Goal: Information Seeking & Learning: Learn about a topic

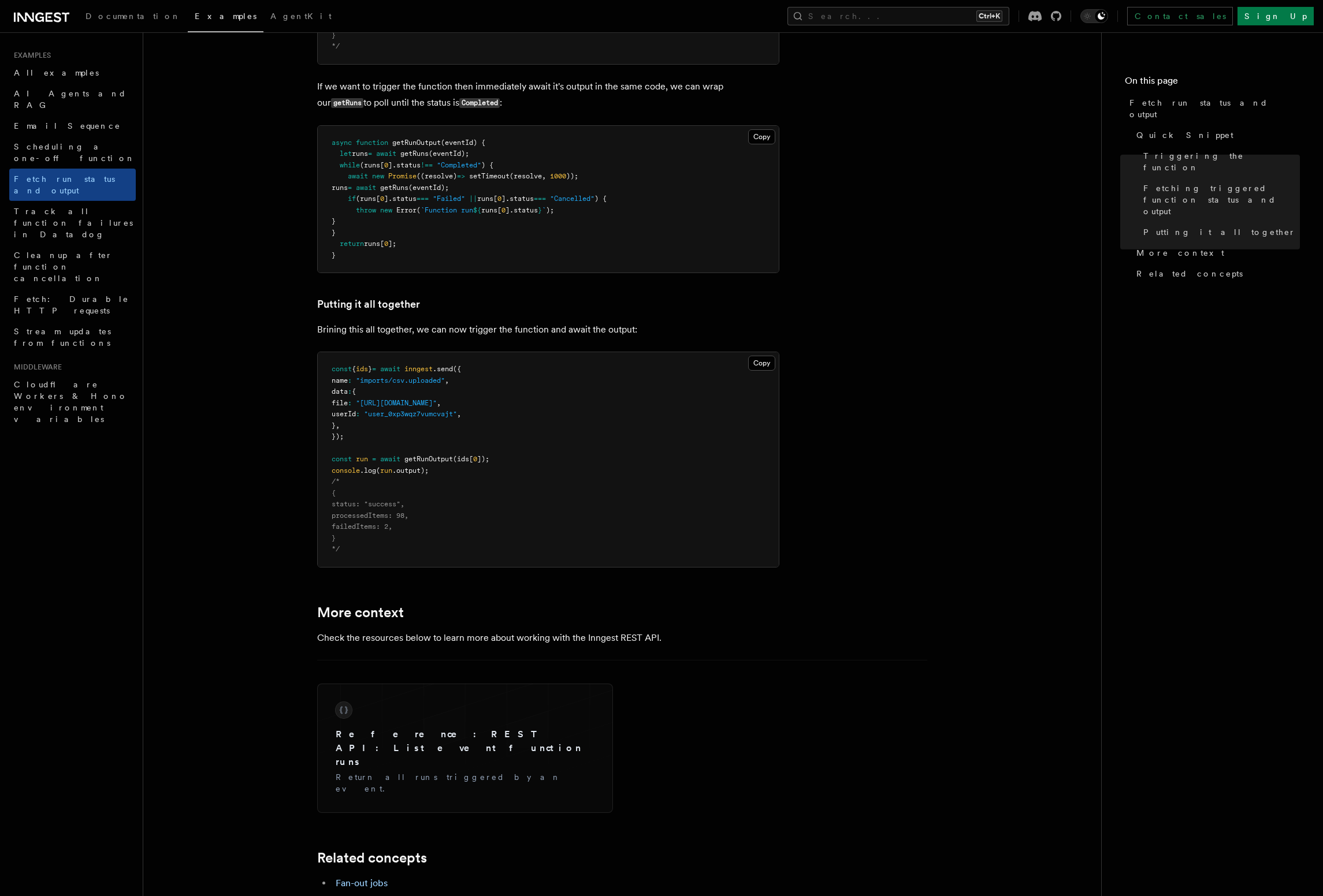
scroll to position [1251, 0]
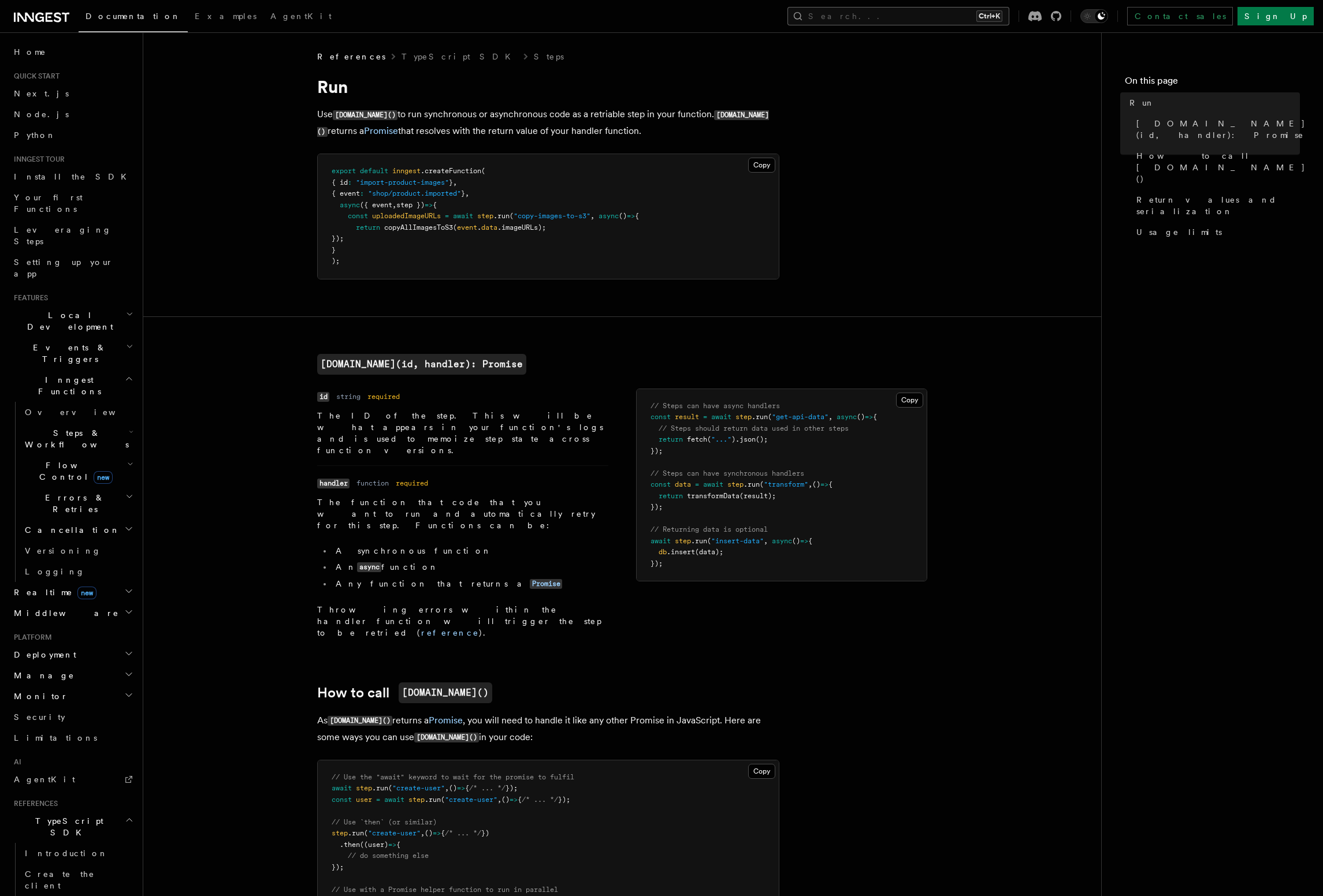
click at [930, 16] on button "Search... Ctrl+K" at bounding box center [898, 16] width 222 height 18
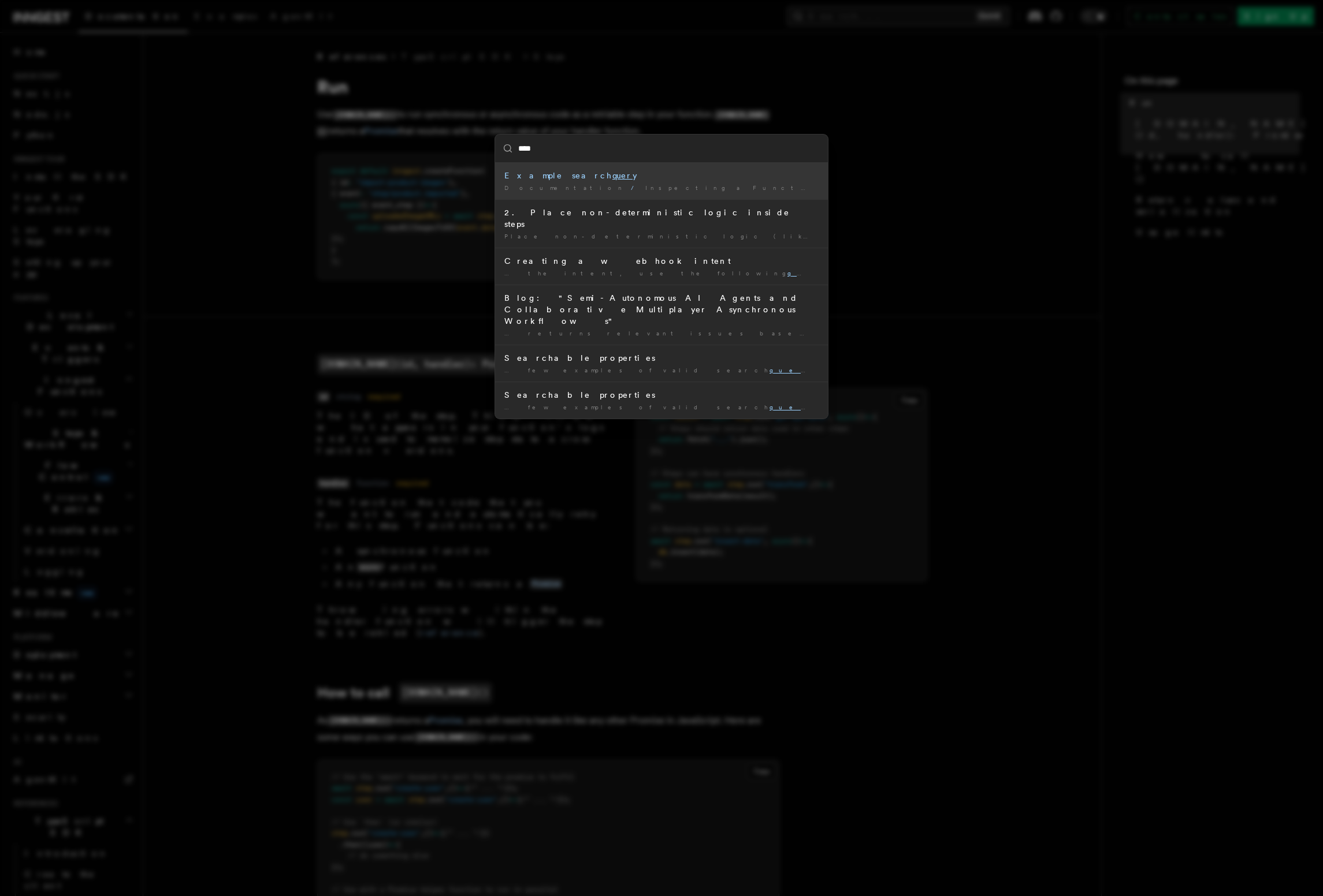
type input "*****"
click at [763, 193] on li "Example search query Documentation / Inspecting a Function run / Searching Func…" at bounding box center [661, 181] width 332 height 36
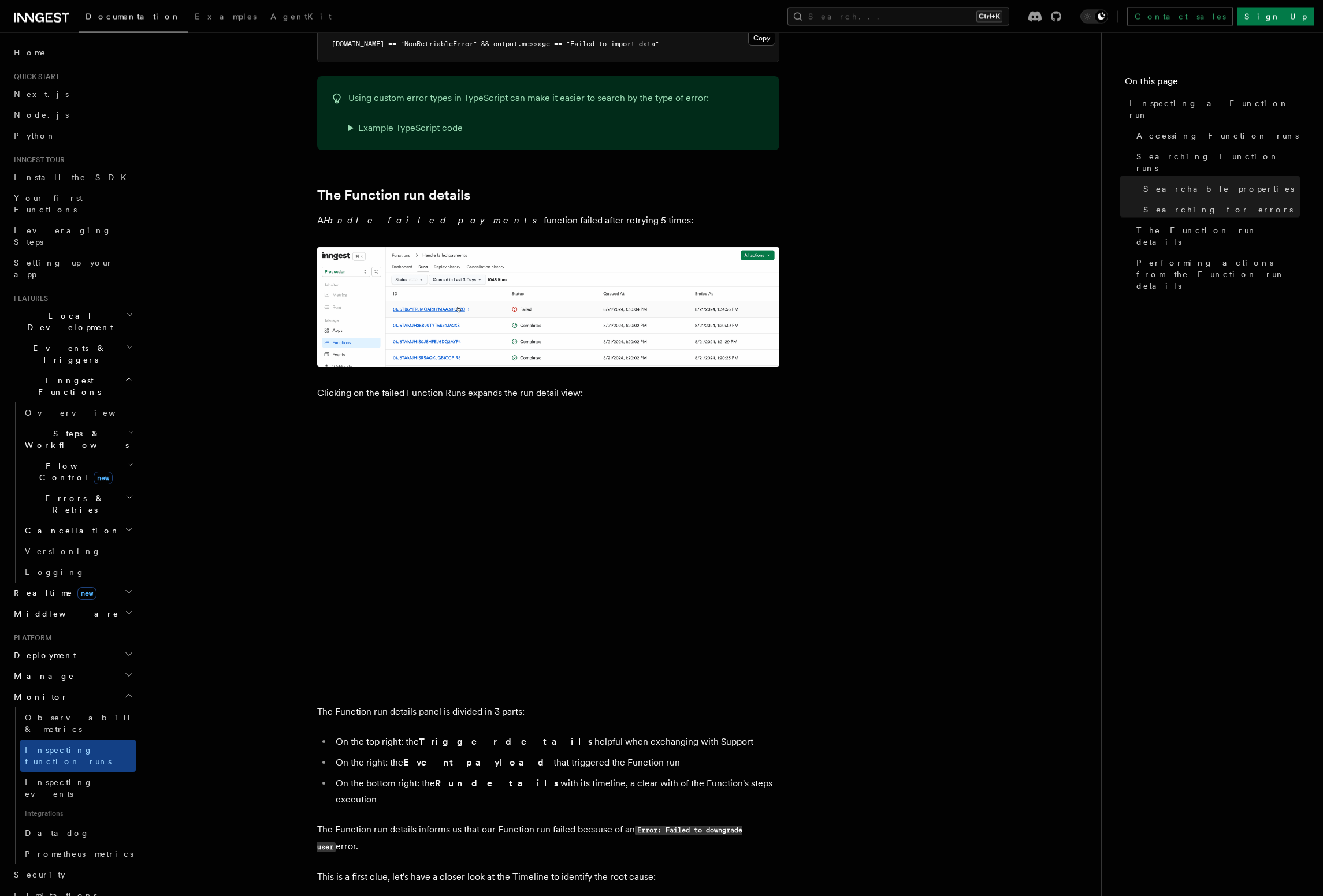
scroll to position [1507, 0]
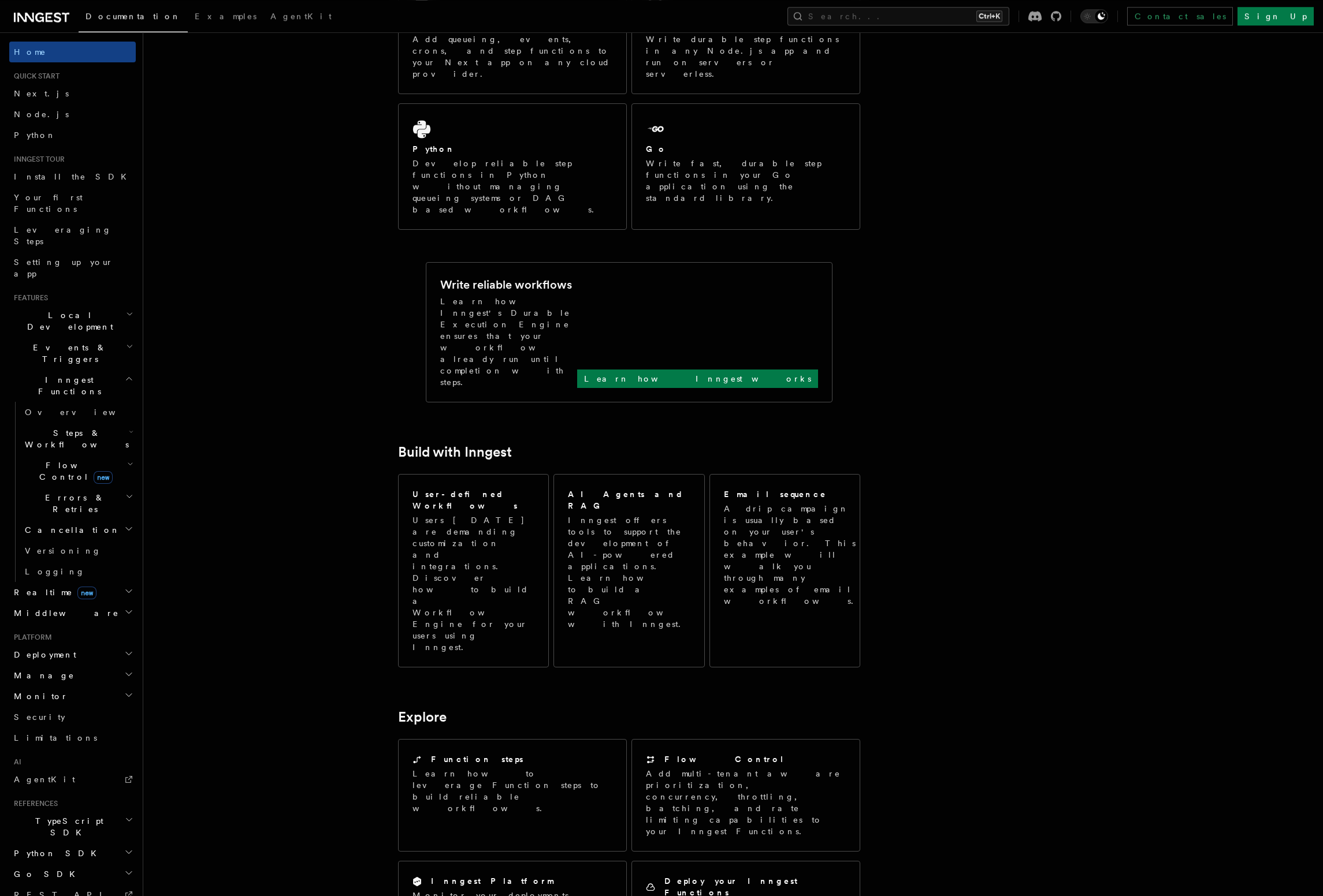
scroll to position [263, 0]
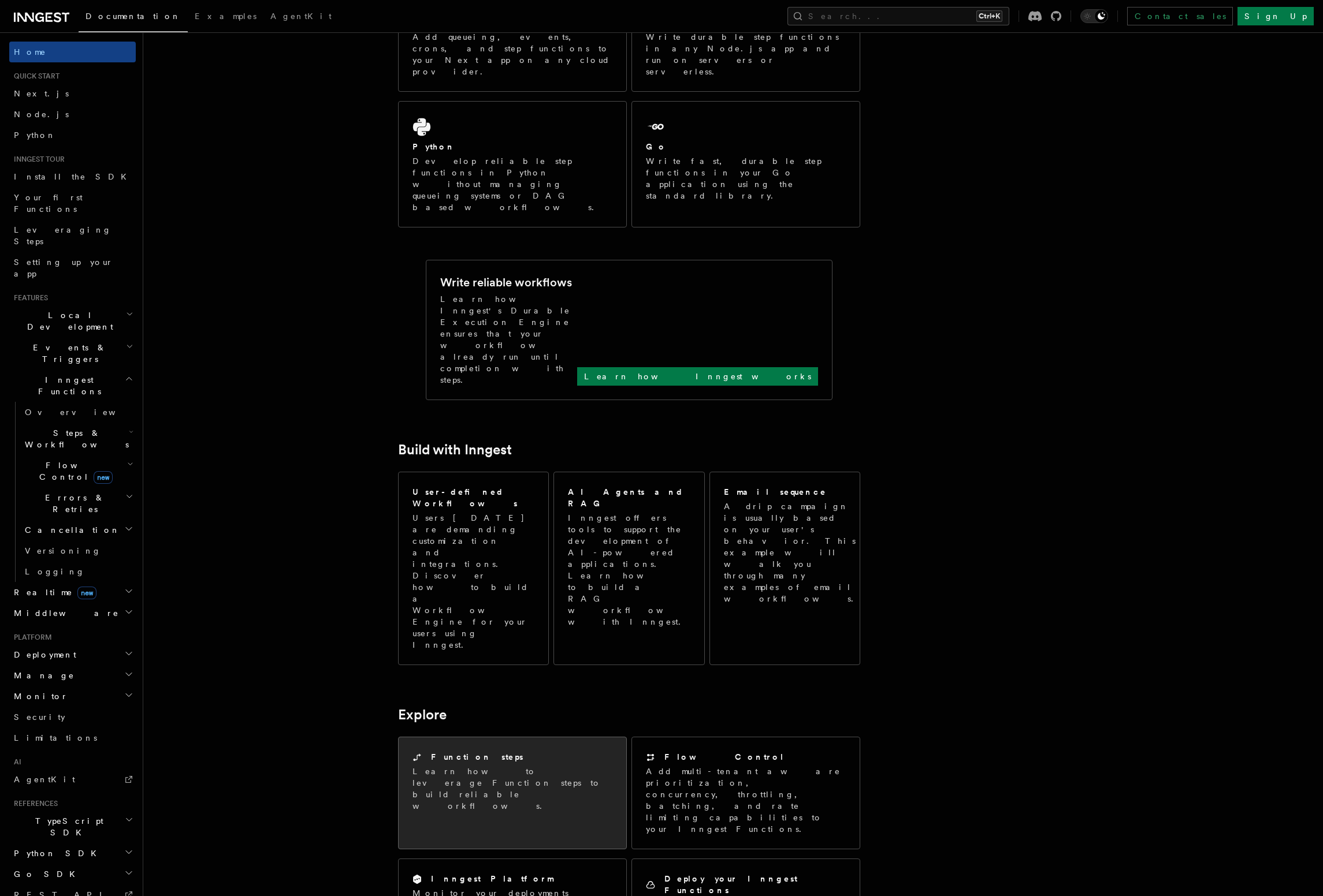
click at [567, 751] on div "Function steps" at bounding box center [512, 757] width 199 height 12
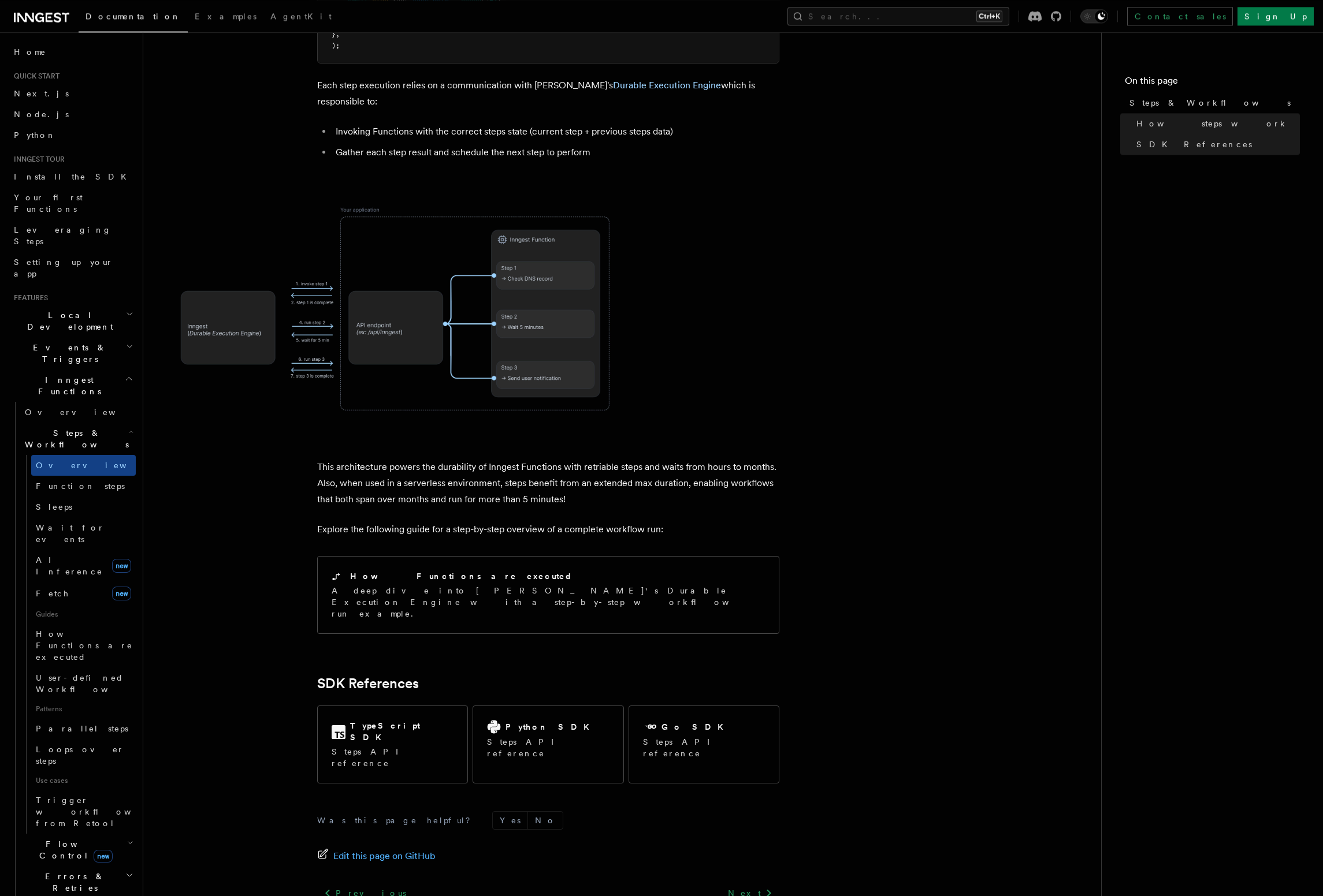
scroll to position [790, 0]
click at [80, 582] on link "Fetch new" at bounding box center [83, 593] width 104 height 23
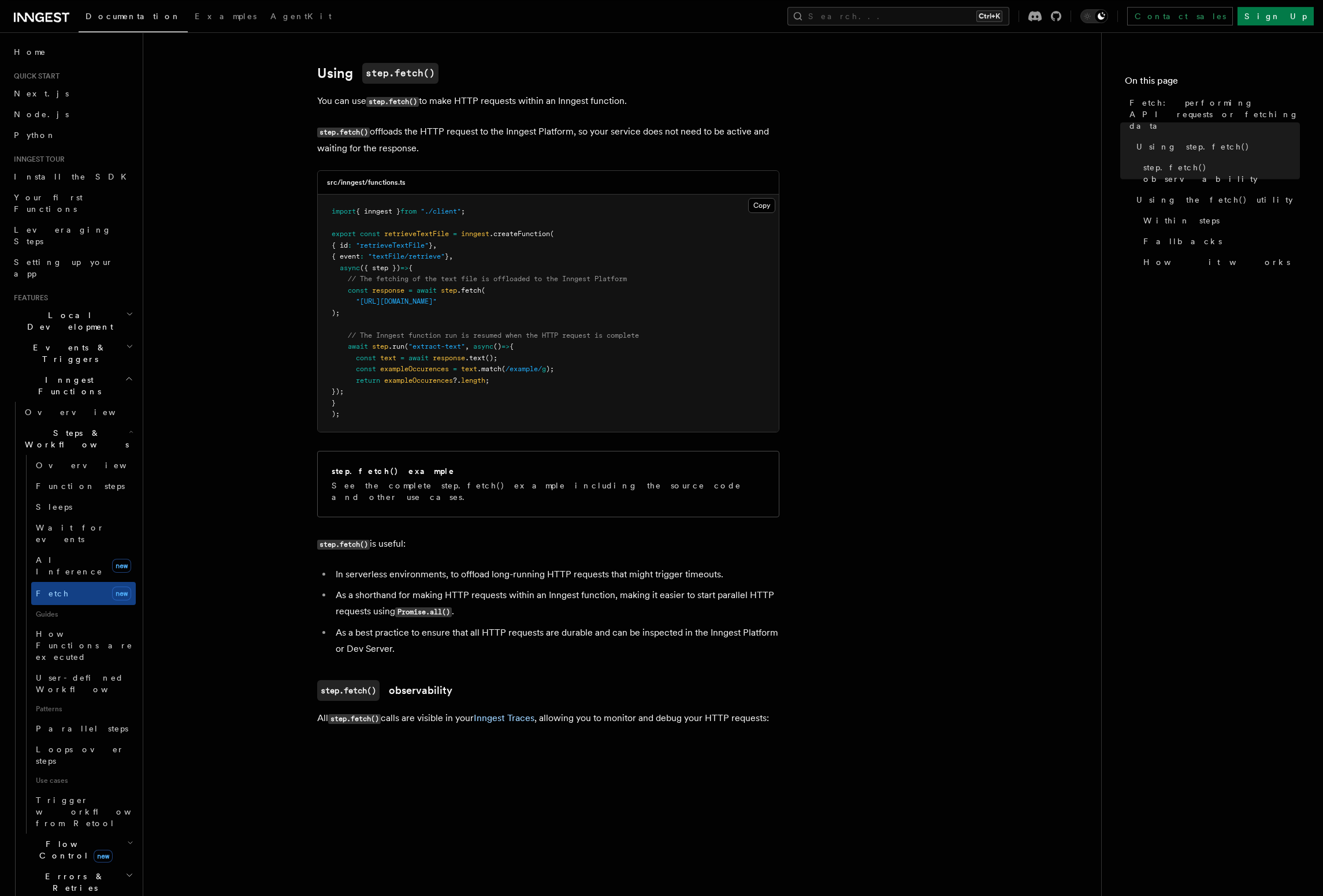
scroll to position [329, 0]
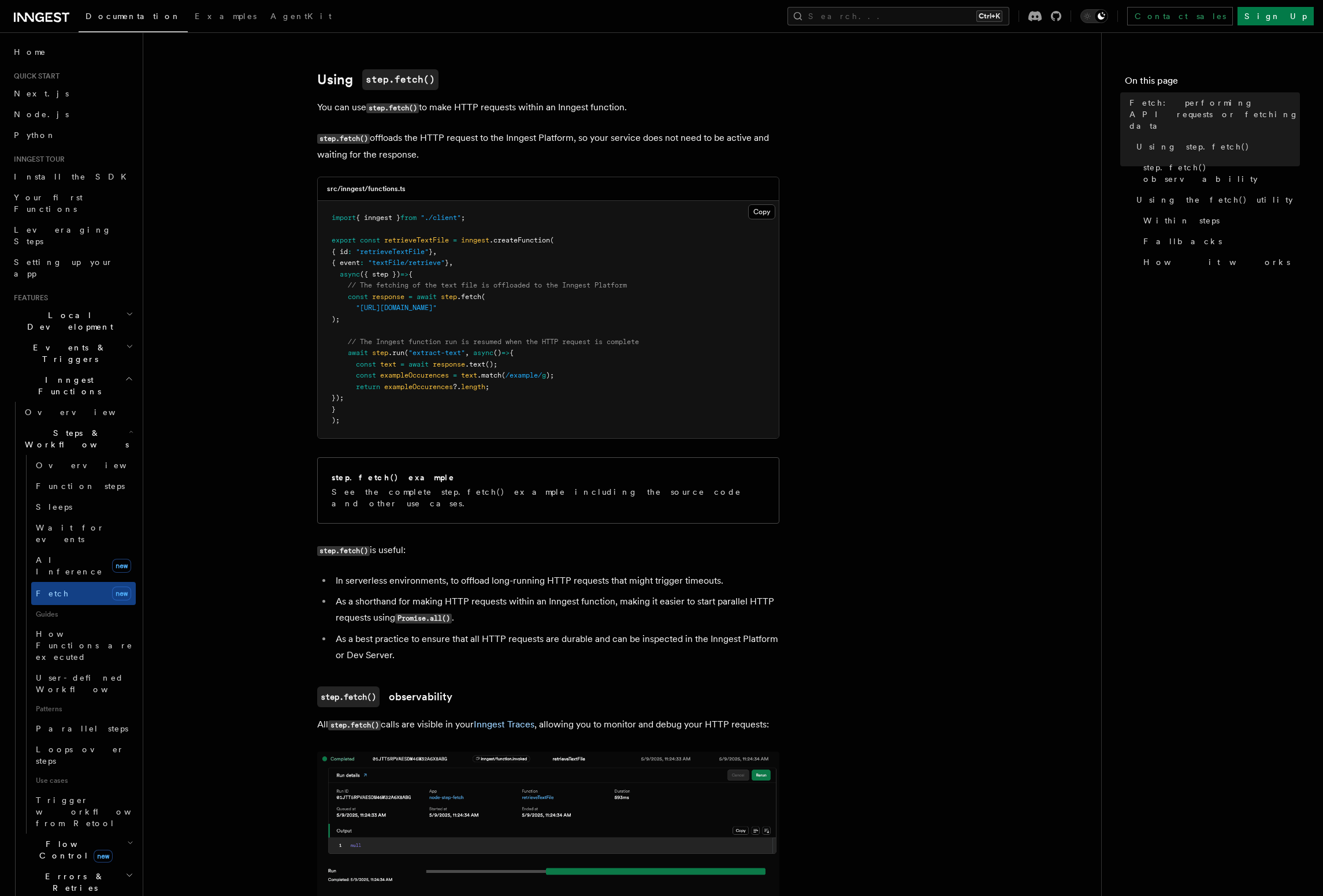
click at [135, 369] on h2 "Inngest Functions" at bounding box center [73, 385] width 126 height 32
click at [130, 345] on icon "button" at bounding box center [130, 346] width 4 height 3
click at [86, 338] on h2 "Events & Triggers" at bounding box center [73, 353] width 126 height 32
click at [90, 423] on h2 "Middleware" at bounding box center [73, 433] width 126 height 21
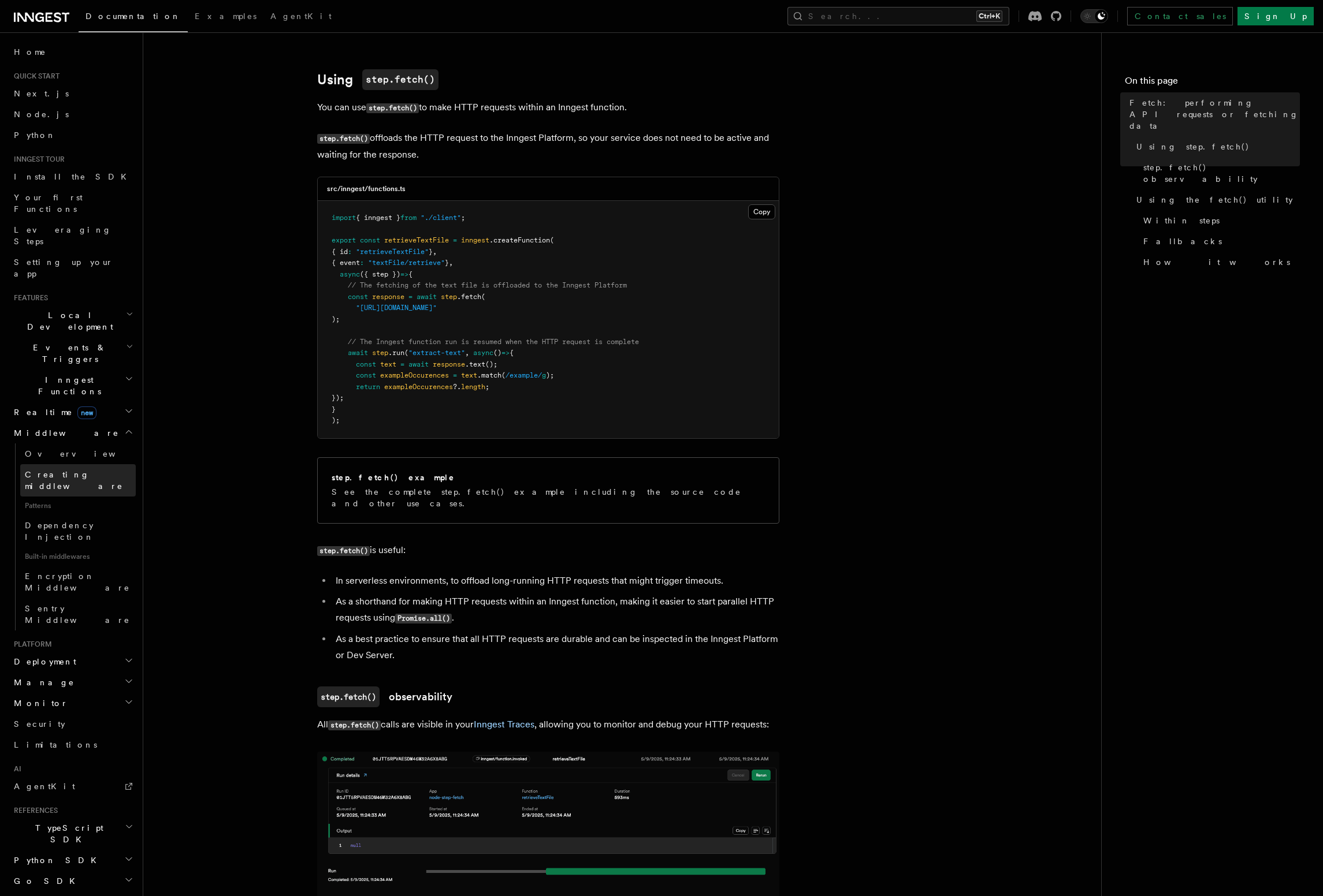
click at [88, 470] on span "Creating middleware" at bounding box center [74, 480] width 98 height 21
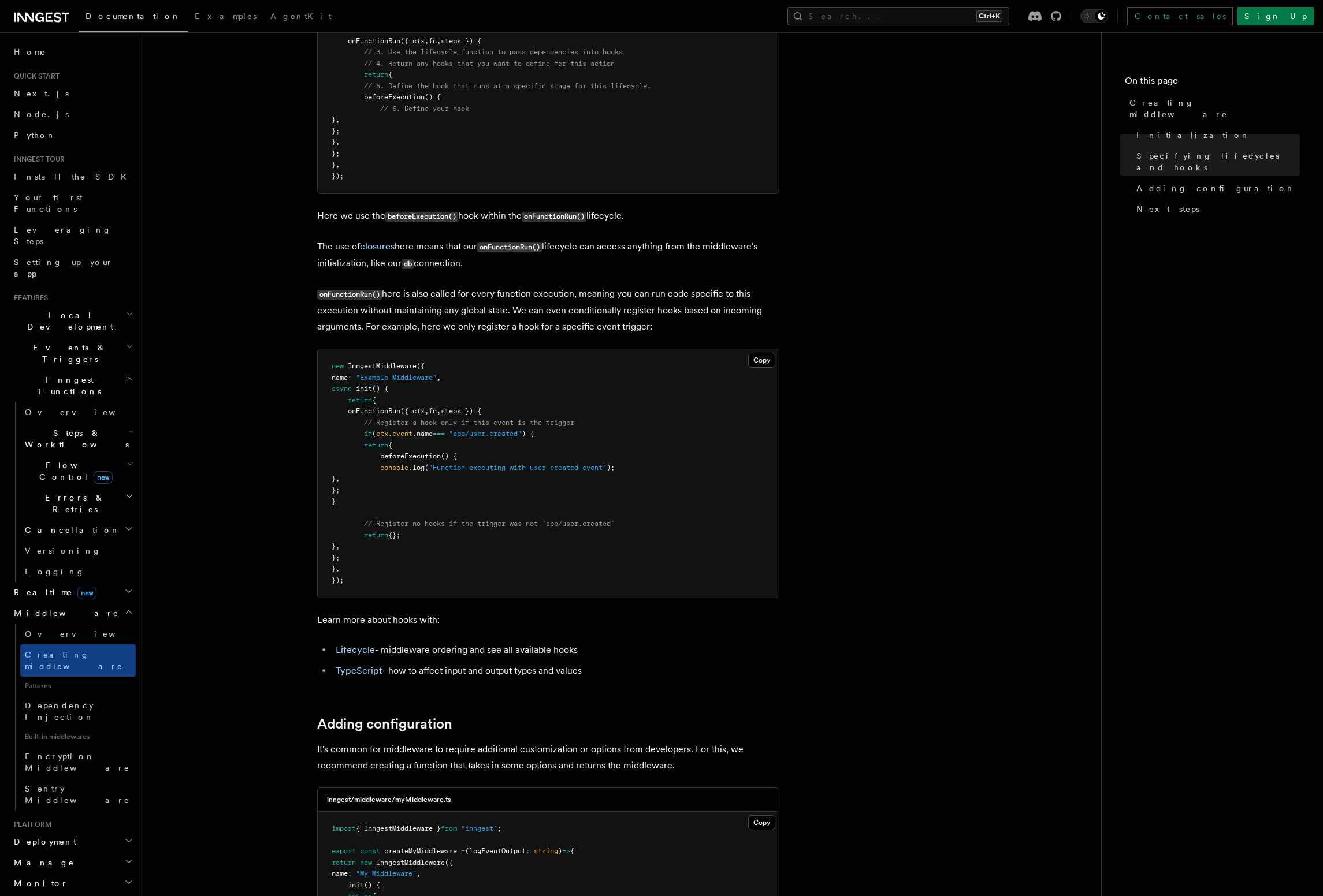
scroll to position [1119, 0]
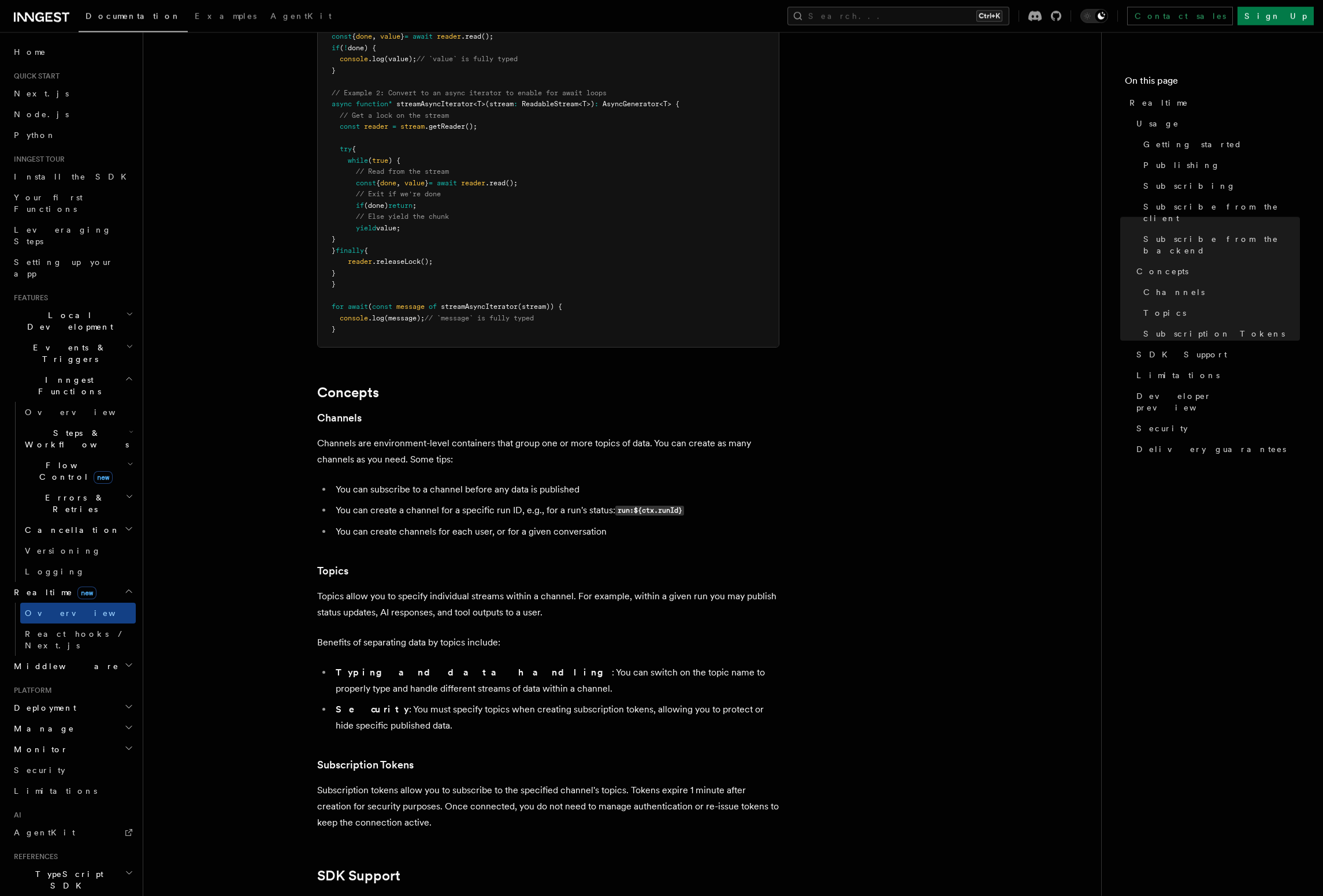
scroll to position [2633, 0]
drag, startPoint x: 313, startPoint y: 410, endPoint x: 458, endPoint y: 425, distance: 145.8
drag, startPoint x: 332, startPoint y: 458, endPoint x: 607, endPoint y: 462, distance: 275.0
click at [607, 480] on li "You can subscribe to a channel before any data is published" at bounding box center [556, 488] width 447 height 16
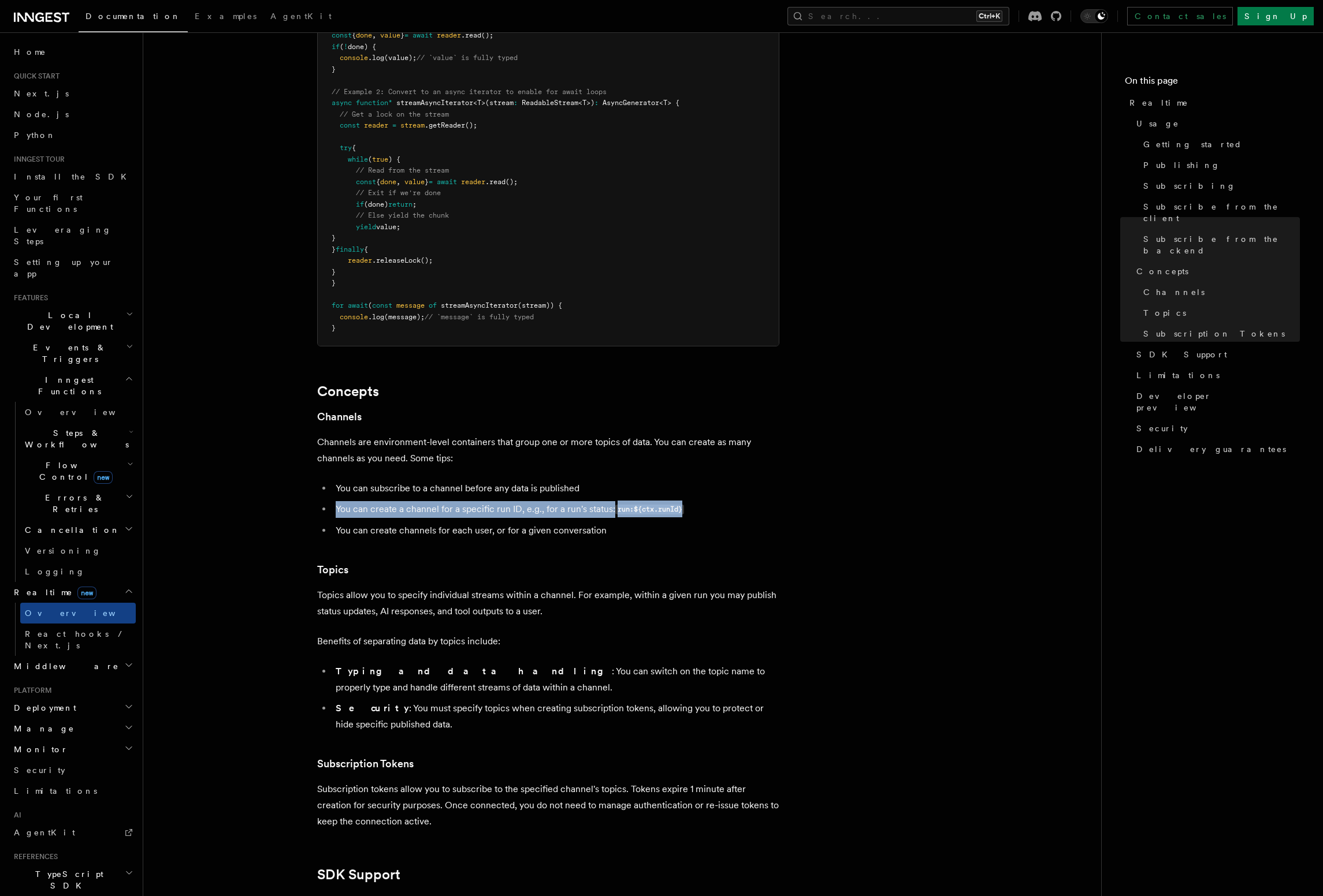
drag, startPoint x: 337, startPoint y: 476, endPoint x: 718, endPoint y: 487, distance: 381.2
click at [718, 487] on ul "You can subscribe to a channel before any data is published You can create a ch…" at bounding box center [548, 509] width 462 height 59
drag, startPoint x: 340, startPoint y: 502, endPoint x: 579, endPoint y: 512, distance: 239.2
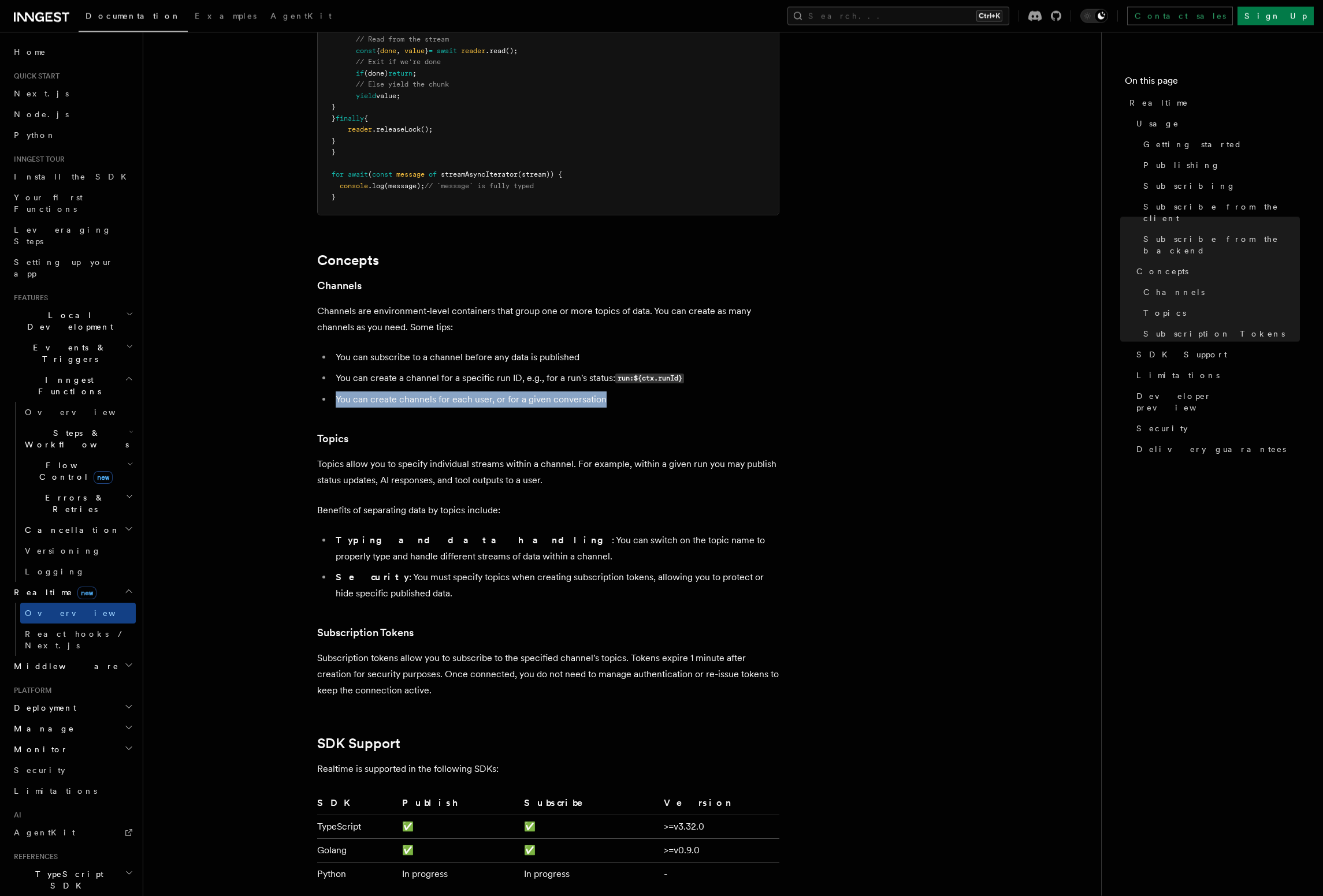
scroll to position [2764, 0]
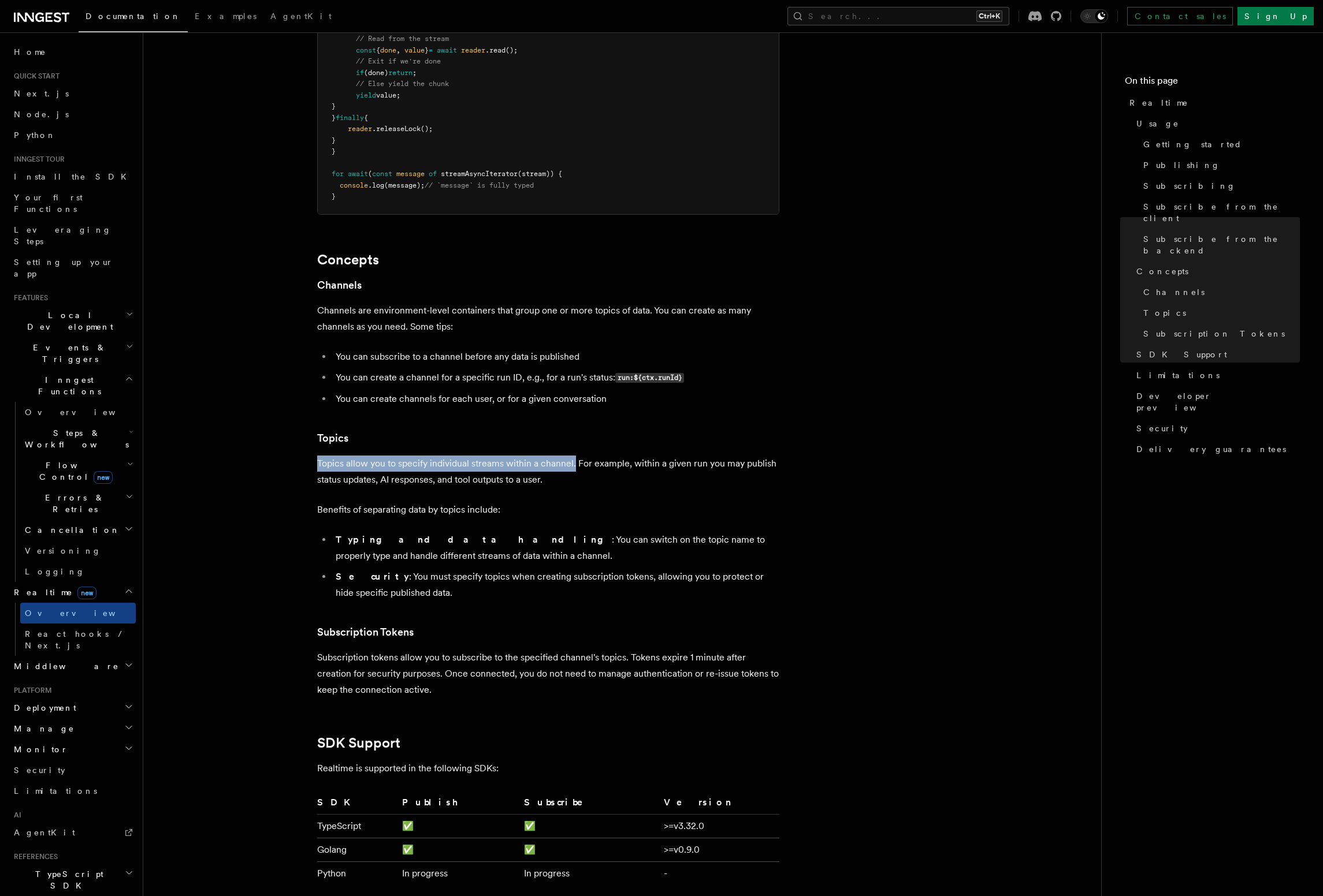
drag, startPoint x: 314, startPoint y: 432, endPoint x: 575, endPoint y: 433, distance: 261.0
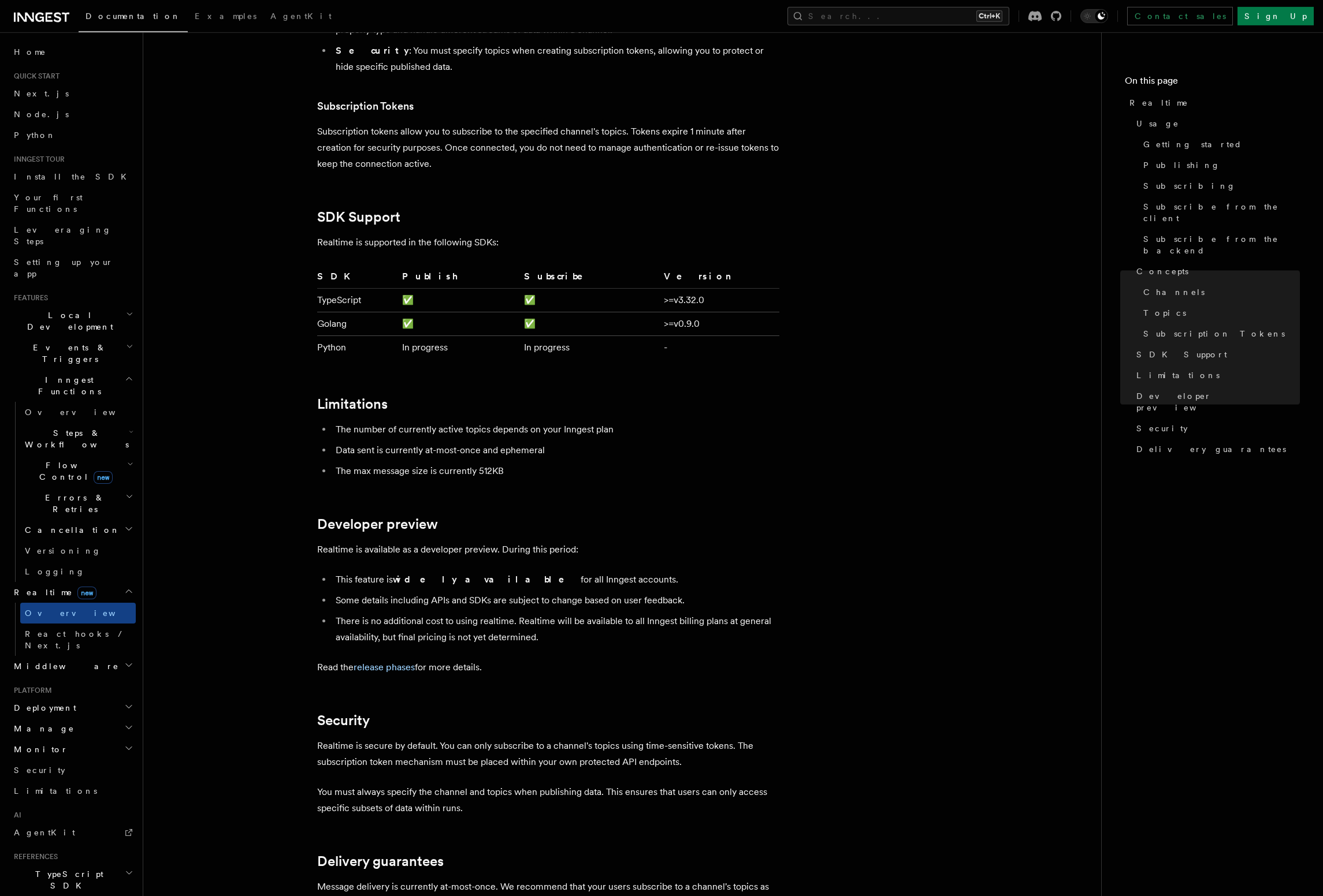
scroll to position [3291, 0]
drag, startPoint x: 386, startPoint y: 421, endPoint x: 416, endPoint y: 425, distance: 30.3
click at [416, 442] on li "Data sent is currently at-most-once and ephemeral" at bounding box center [556, 450] width 447 height 16
drag, startPoint x: 425, startPoint y: 421, endPoint x: 482, endPoint y: 424, distance: 57.1
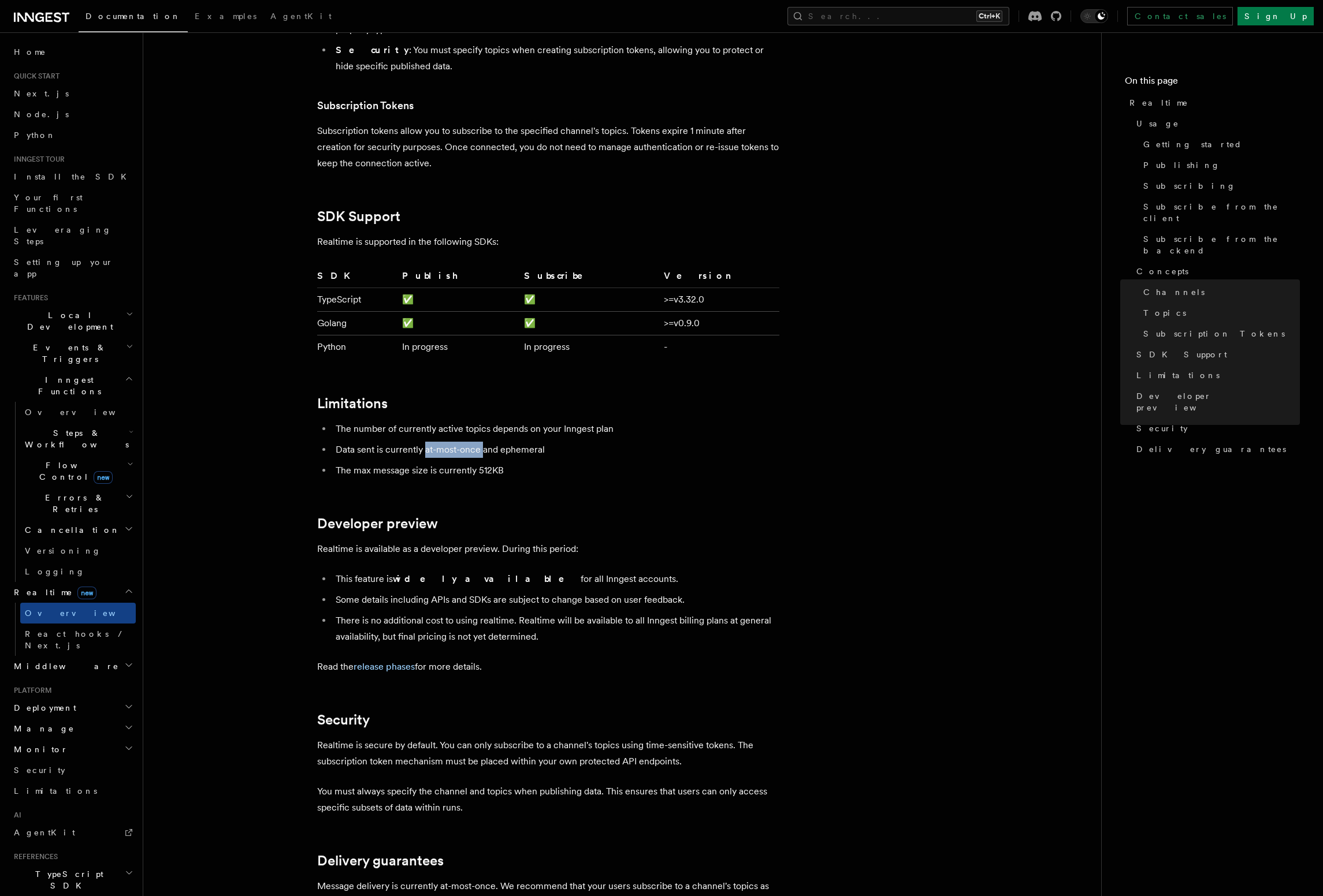
click at [482, 442] on li "Data sent is currently at-most-once and ephemeral" at bounding box center [556, 450] width 447 height 16
click at [482, 463] on li "The max message size is currently 512KB" at bounding box center [556, 470] width 447 height 16
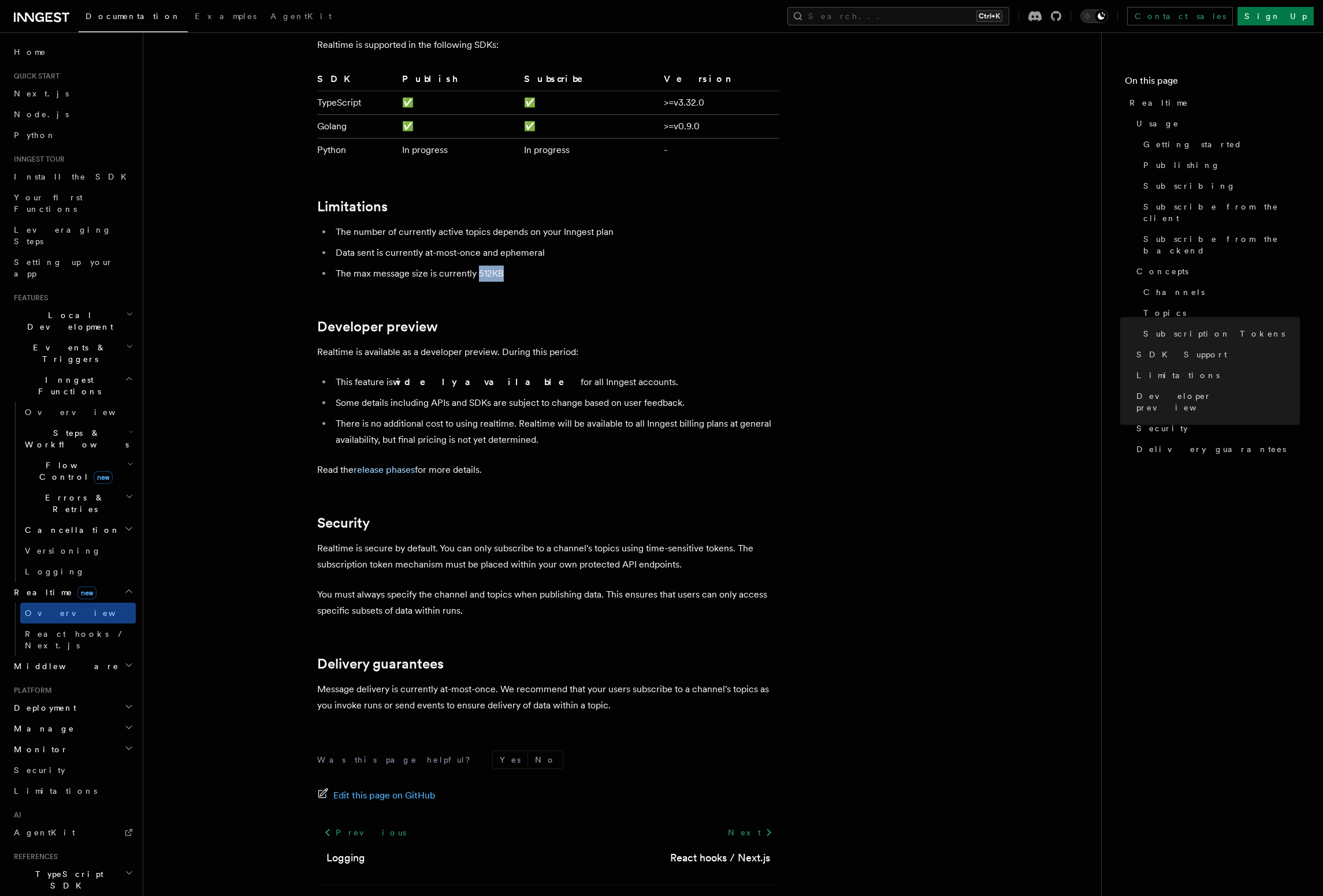
scroll to position [3488, 0]
drag, startPoint x: 495, startPoint y: 659, endPoint x: 756, endPoint y: 659, distance: 261.0
click at [756, 681] on p "Message delivery is currently at-most-once. We recommend that your users subscr…" at bounding box center [548, 697] width 462 height 32
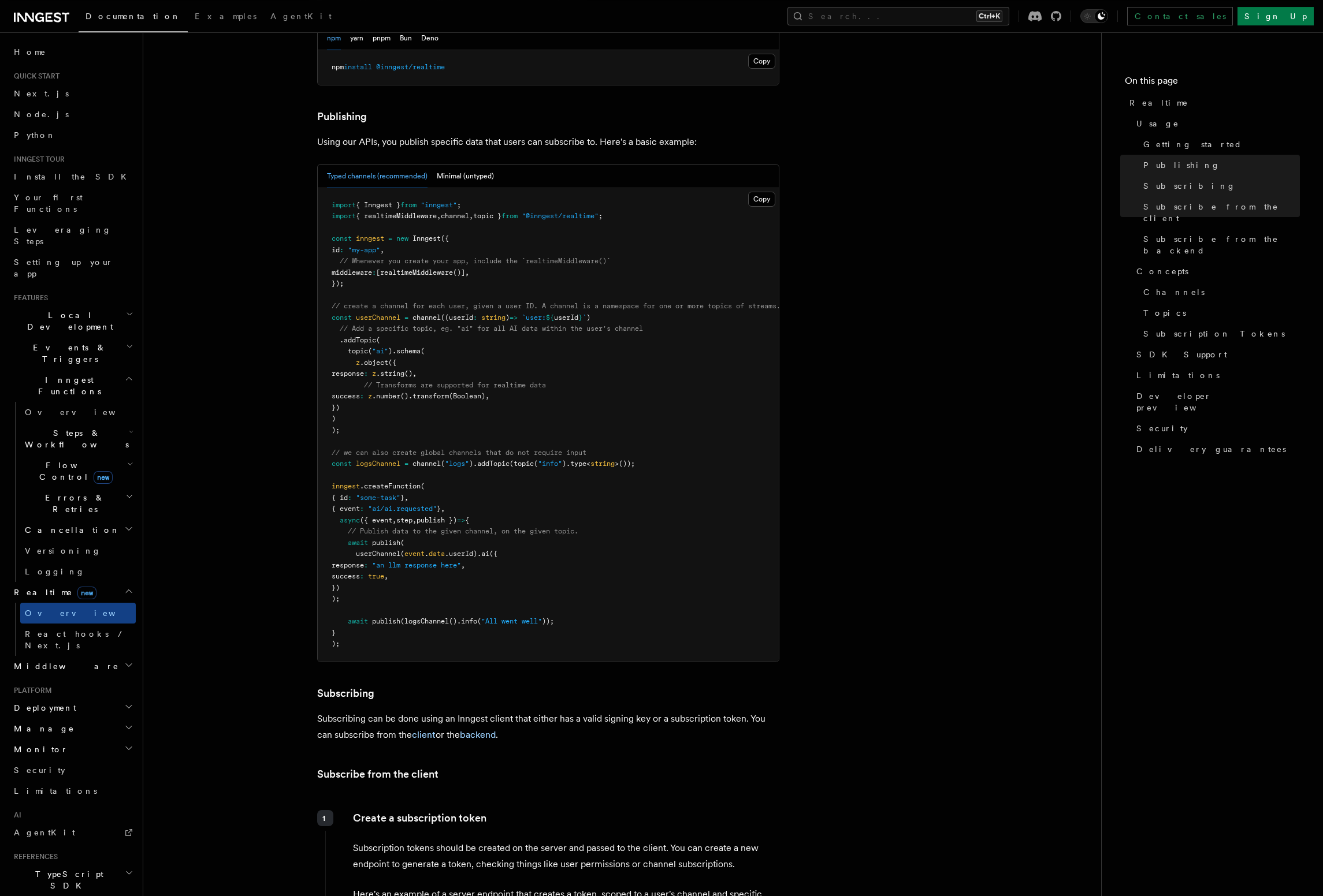
scroll to position [658, 0]
click at [381, 553] on span "userChannel" at bounding box center [377, 557] width 44 height 8
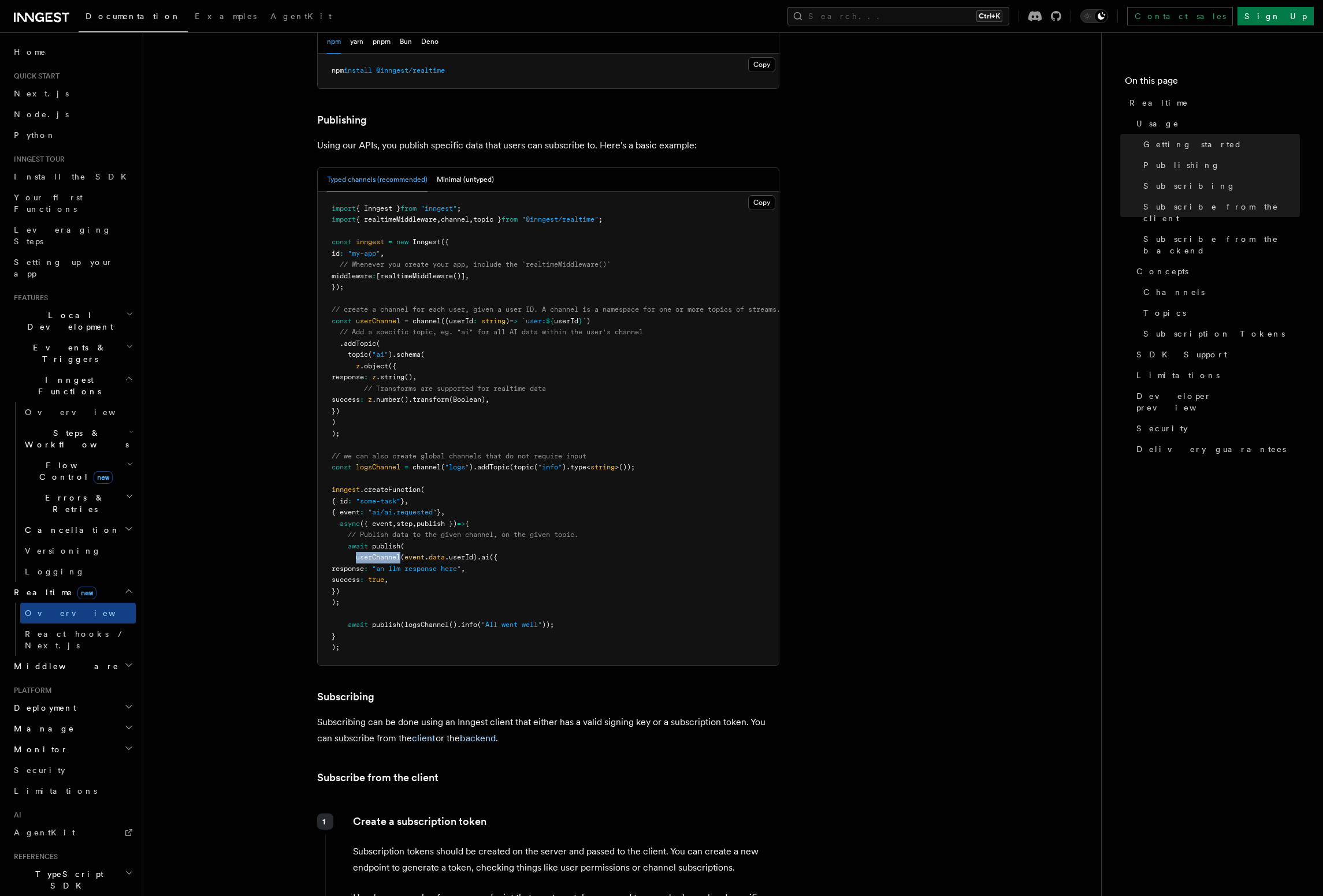
click at [385, 553] on span "userChannel" at bounding box center [377, 557] width 44 height 8
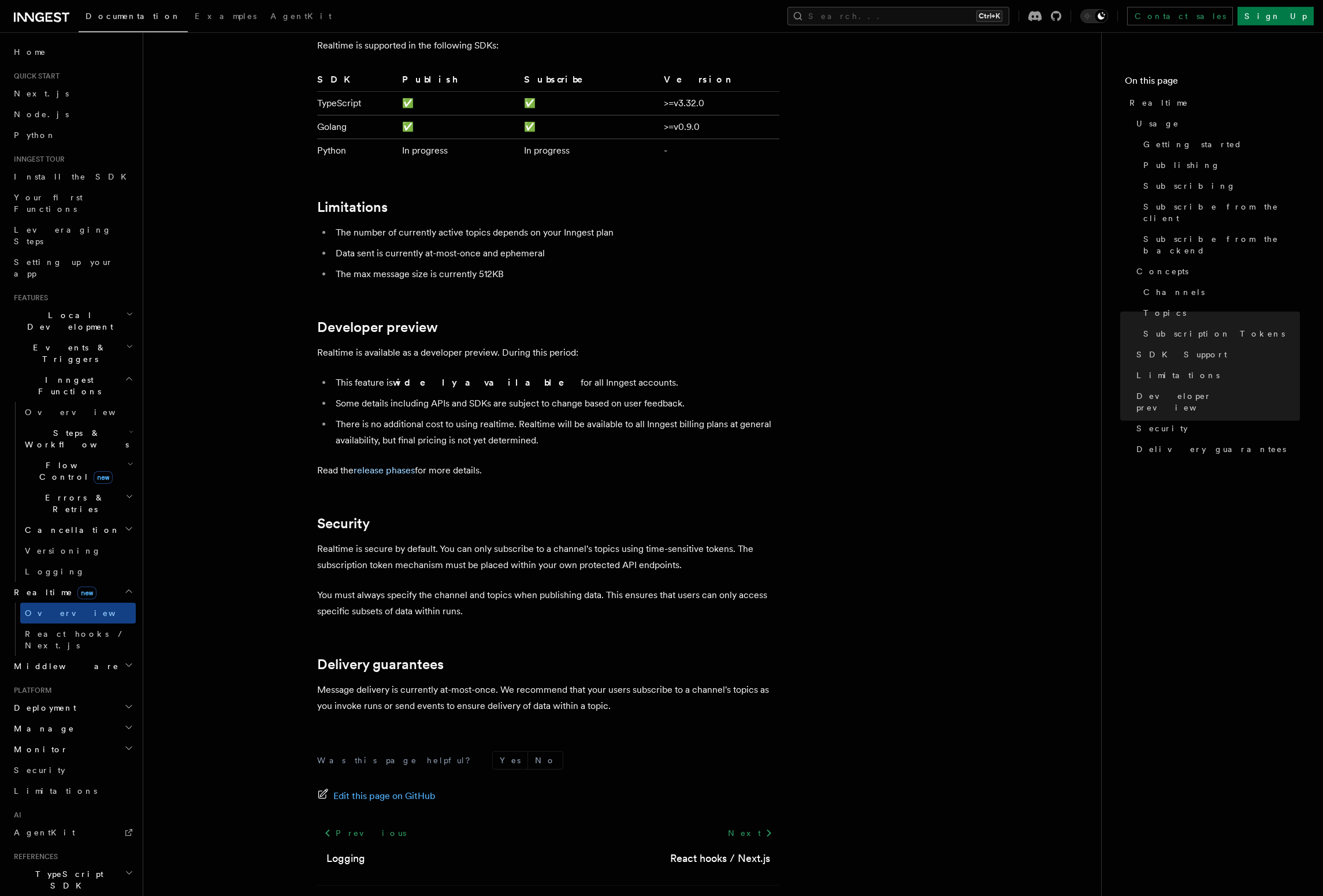
scroll to position [3488, 0]
drag, startPoint x: 435, startPoint y: 661, endPoint x: 494, endPoint y: 656, distance: 59.2
click at [494, 681] on p "Message delivery is currently at-most-once. We recommend that your users subscr…" at bounding box center [548, 697] width 462 height 32
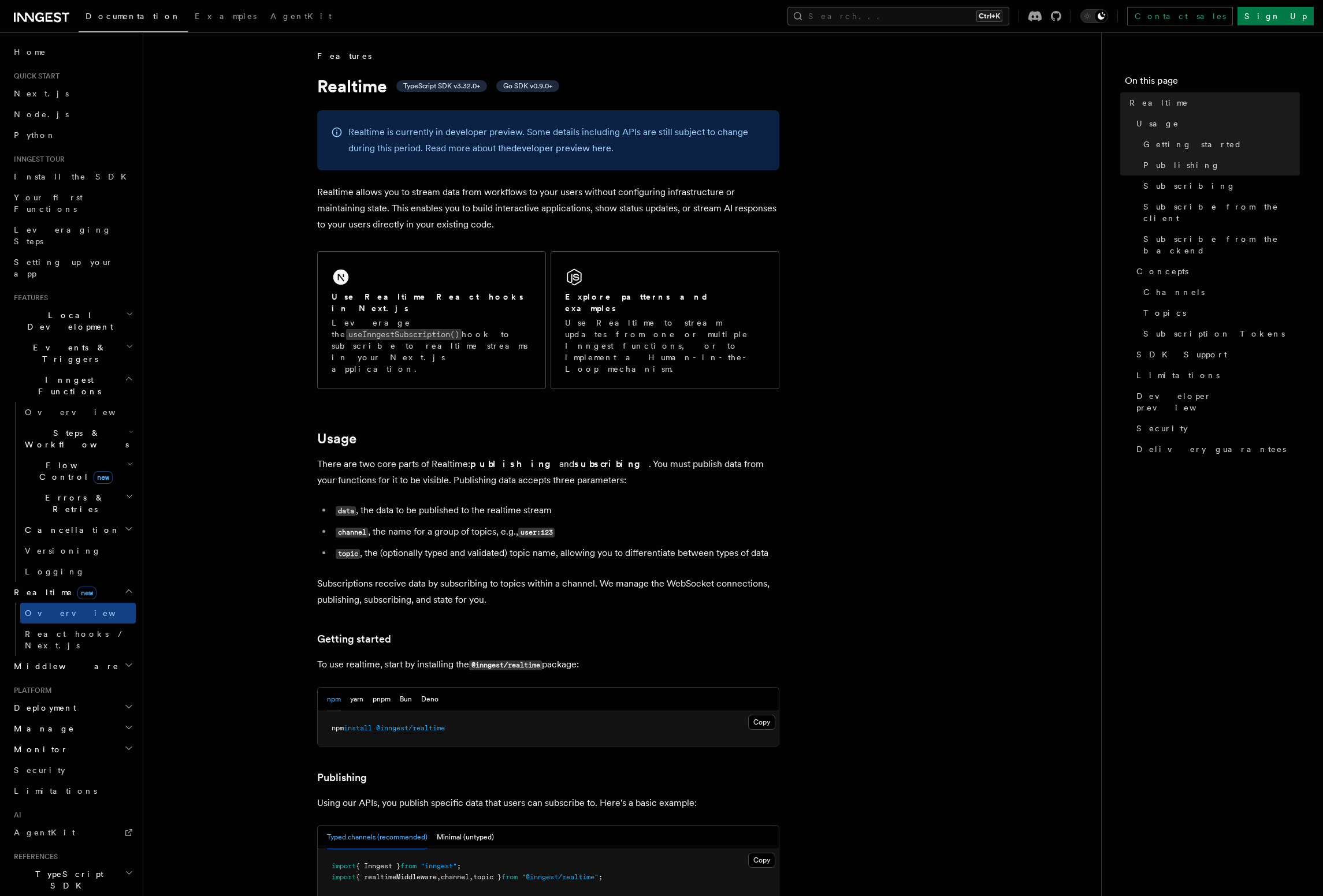
scroll to position [0, 0]
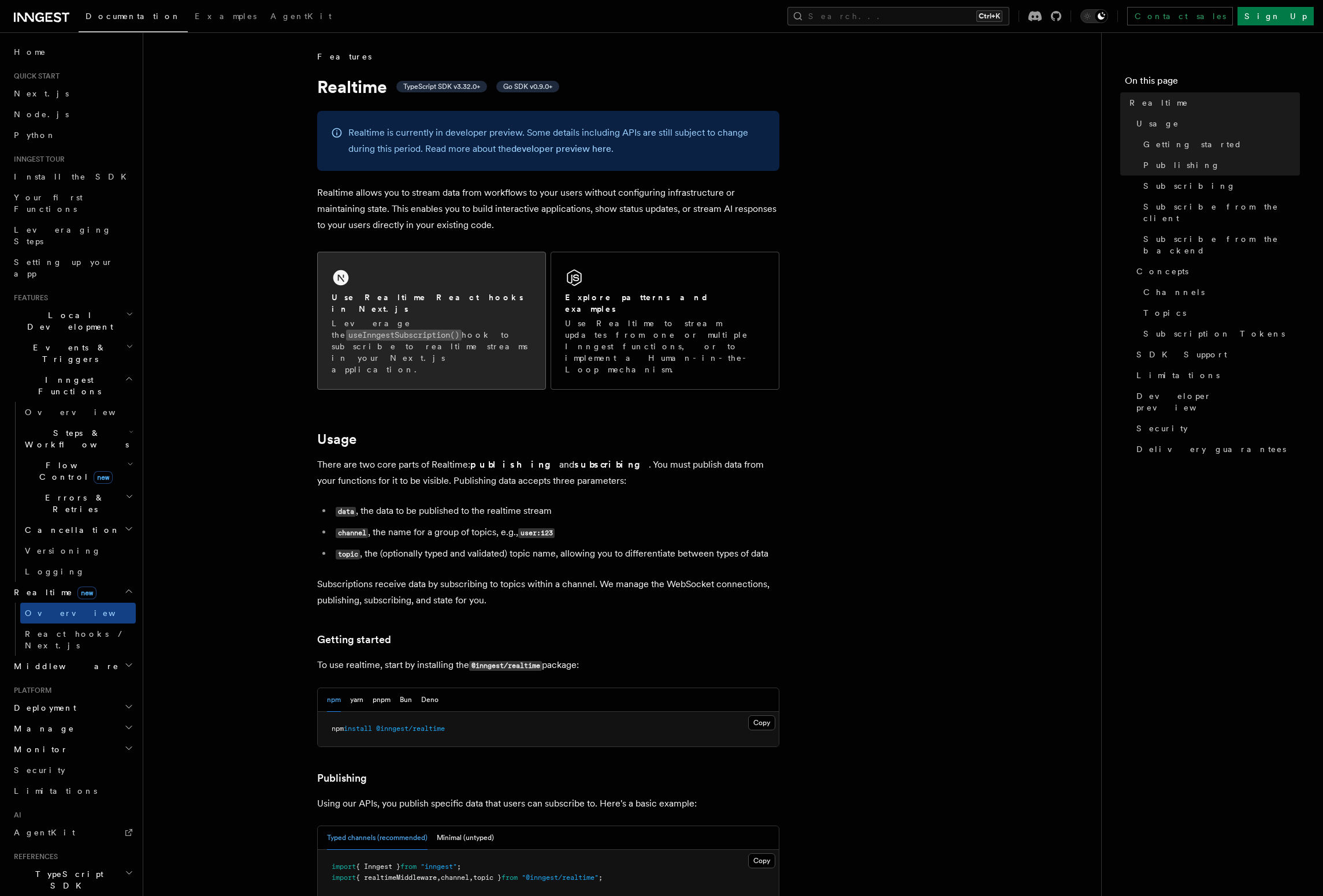
click at [487, 281] on div "Use Realtime React hooks in Next.js Leverage the useInngestSubscription() hook …" at bounding box center [432, 320] width 228 height 137
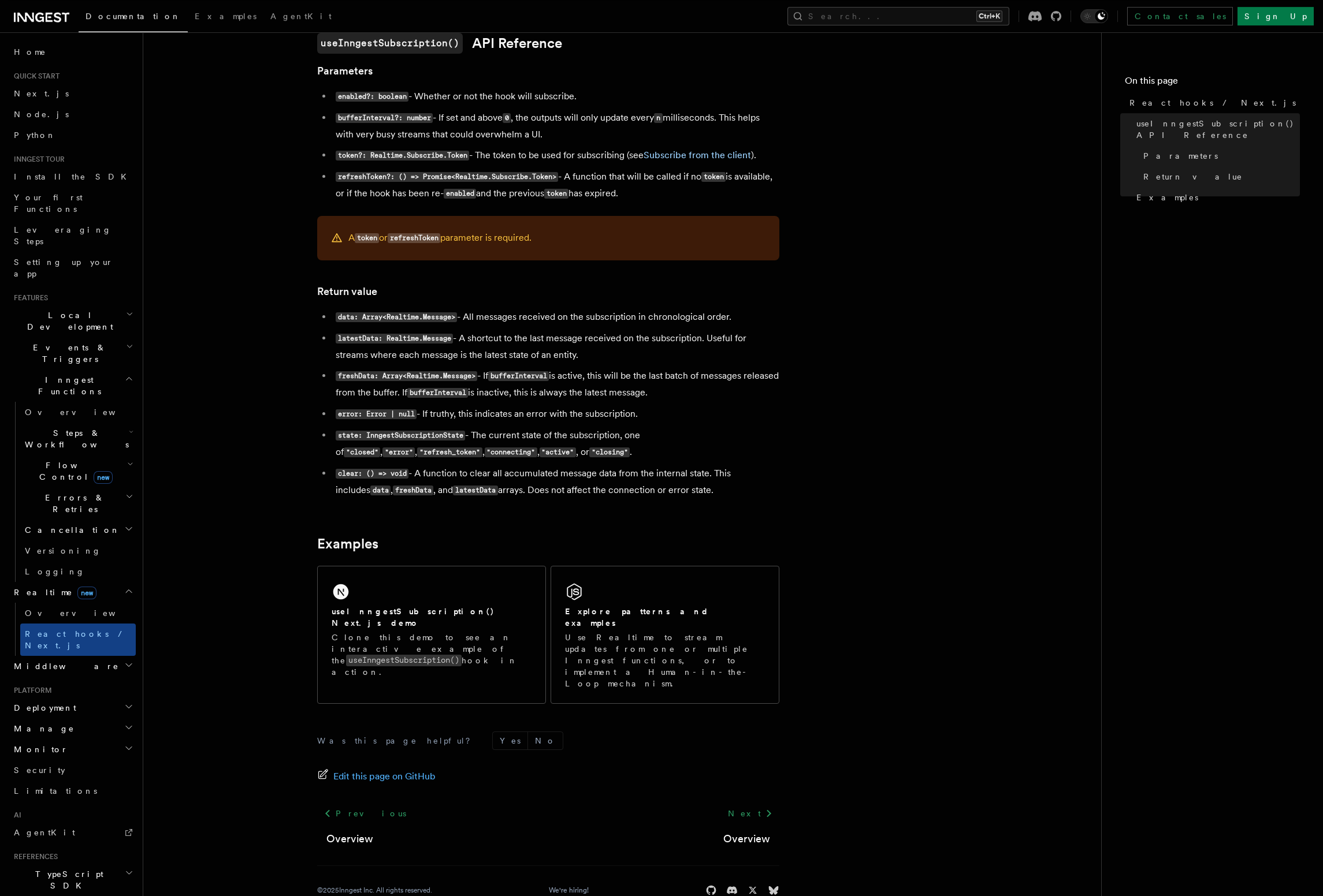
scroll to position [738, 0]
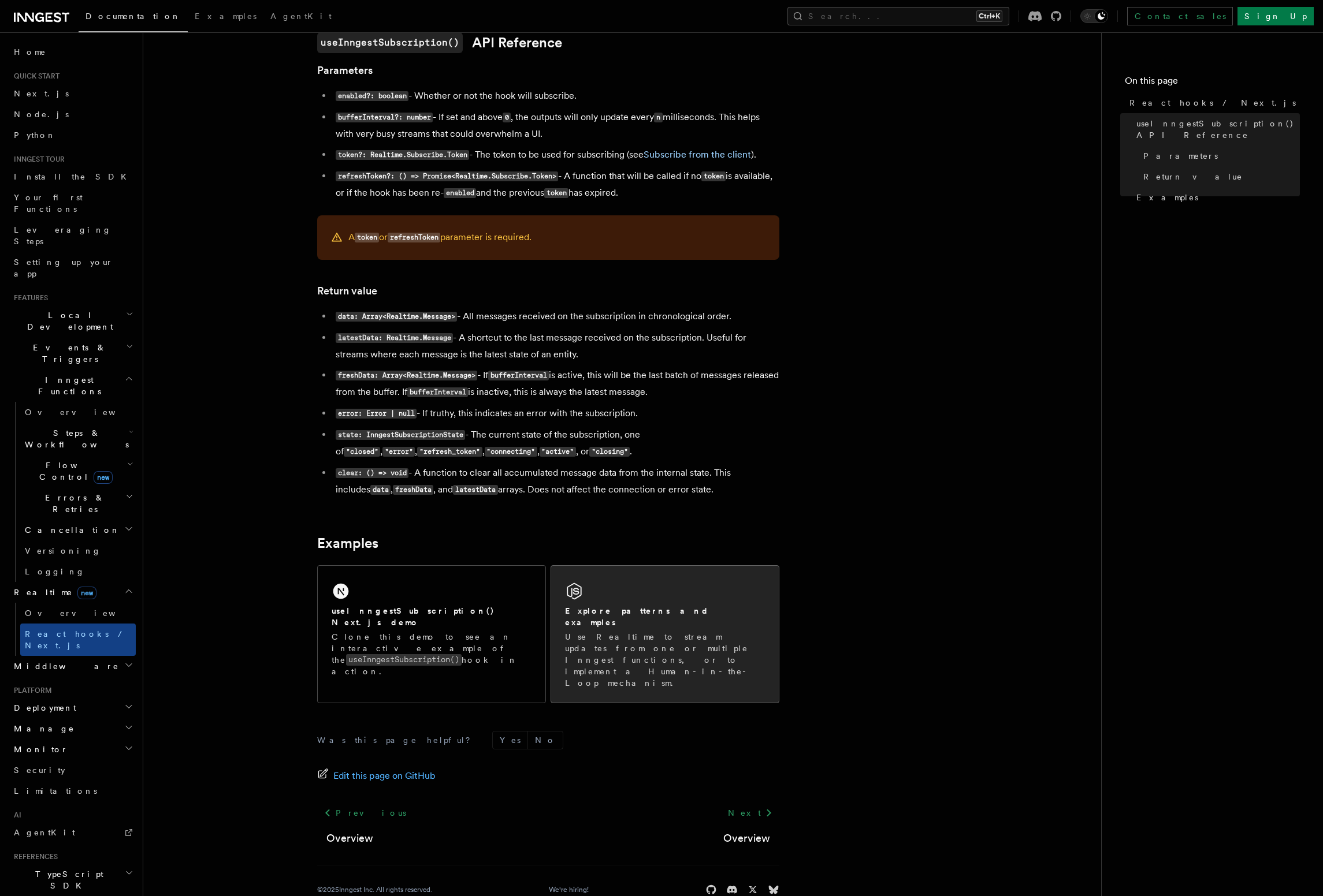
click at [651, 627] on div "Explore patterns and examples Use Realtime to stream updates from one or multip…" at bounding box center [664, 647] width 199 height 84
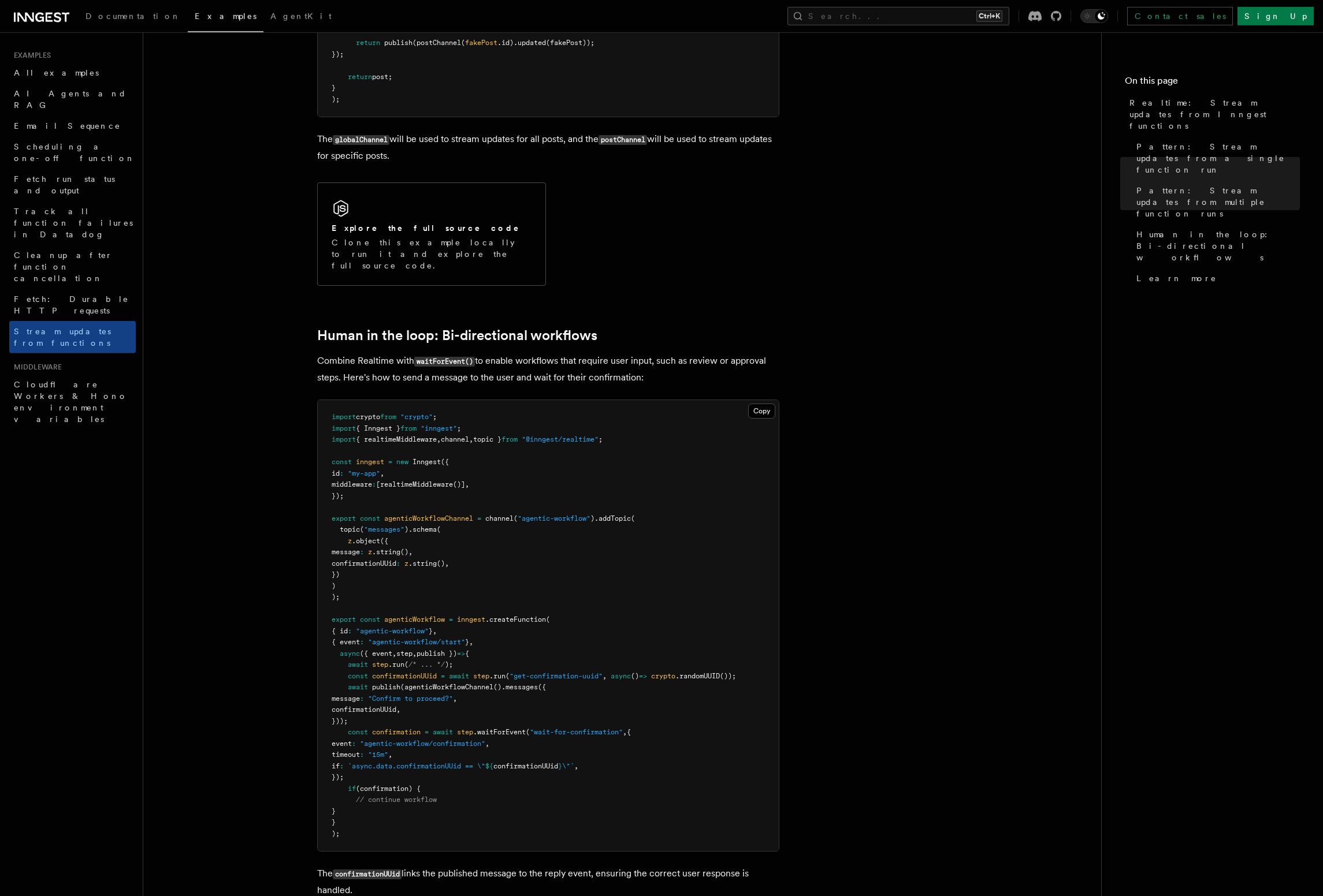
scroll to position [1974, 0]
click at [673, 325] on h2 "Human in the loop: Bi-directional workflows" at bounding box center [548, 333] width 462 height 16
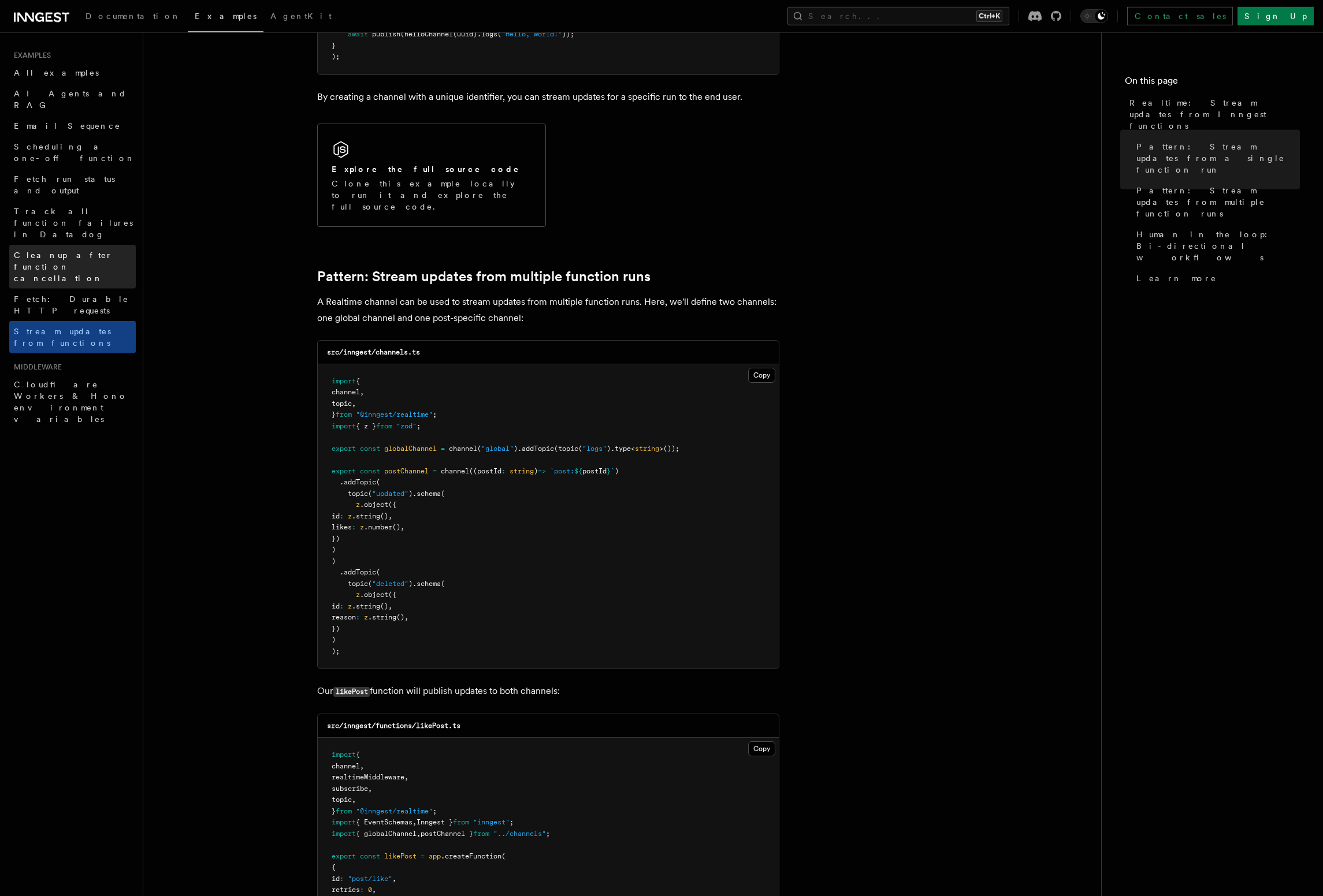
scroll to position [809, 0]
click at [98, 168] on link "Fetch run status and output" at bounding box center [73, 184] width 126 height 32
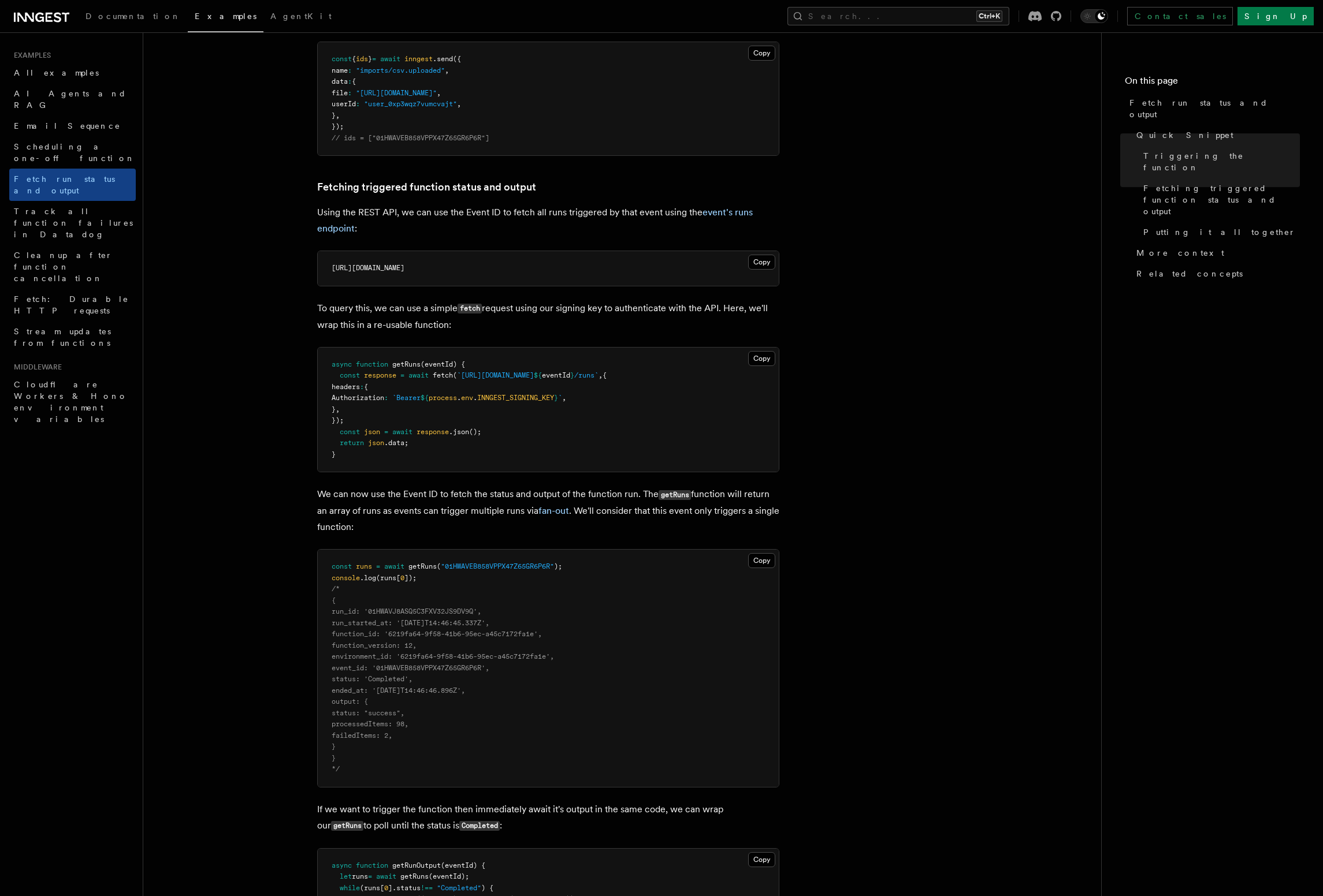
scroll to position [527, 0]
drag, startPoint x: 316, startPoint y: 309, endPoint x: 528, endPoint y: 306, distance: 212.0
click at [528, 306] on article "Examples Fetch run status and output Inngest provides a way to fetch the status…" at bounding box center [622, 682] width 921 height 2316
click at [528, 306] on p "To query this, we can use a simple fetch request using our signing key to authe…" at bounding box center [548, 315] width 462 height 33
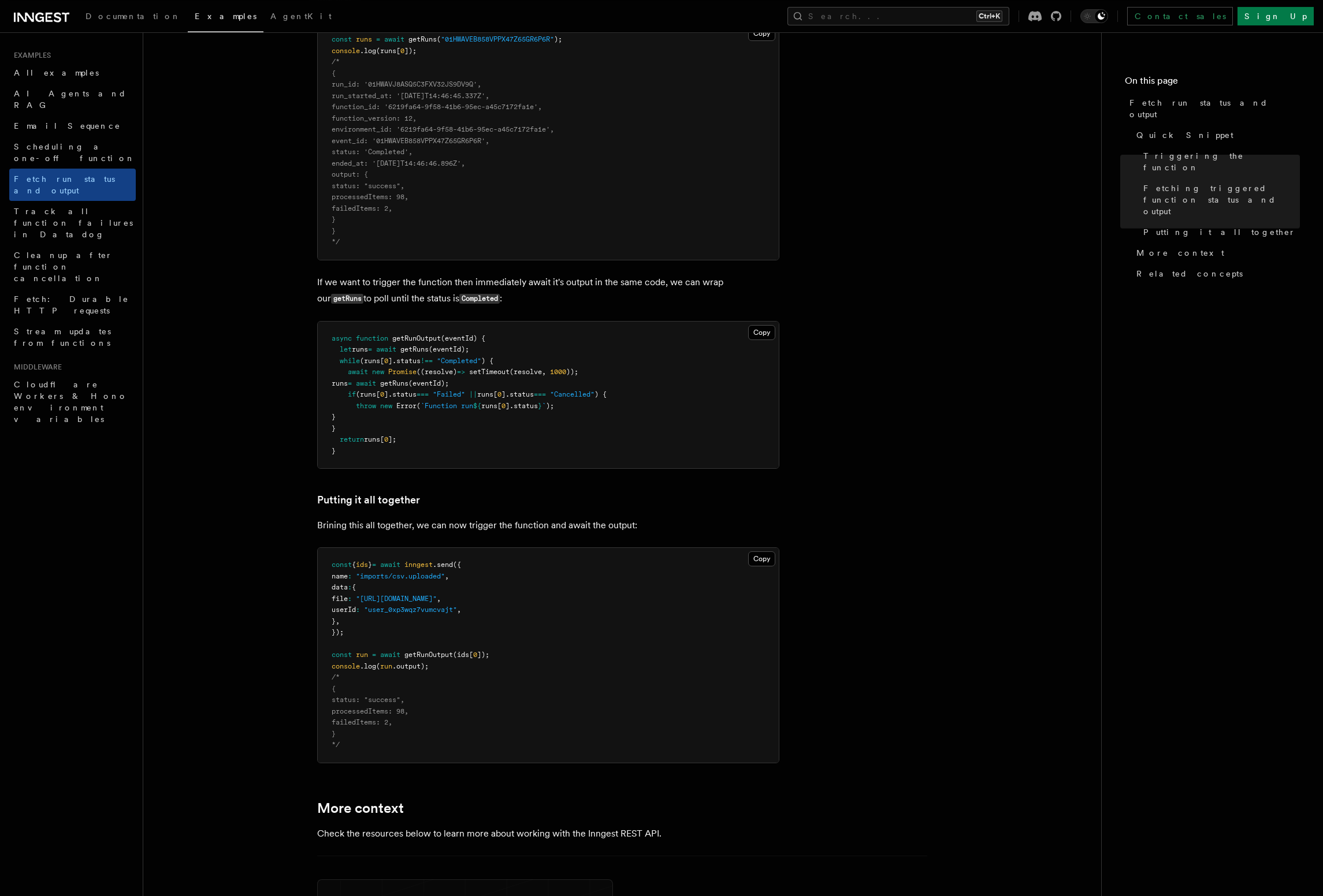
scroll to position [1053, 0]
drag, startPoint x: 342, startPoint y: 353, endPoint x: 524, endPoint y: 352, distance: 182.0
click at [524, 352] on pre "async function getRunOutput (eventId) { let runs = await getRuns (eventId); whi…" at bounding box center [548, 394] width 461 height 148
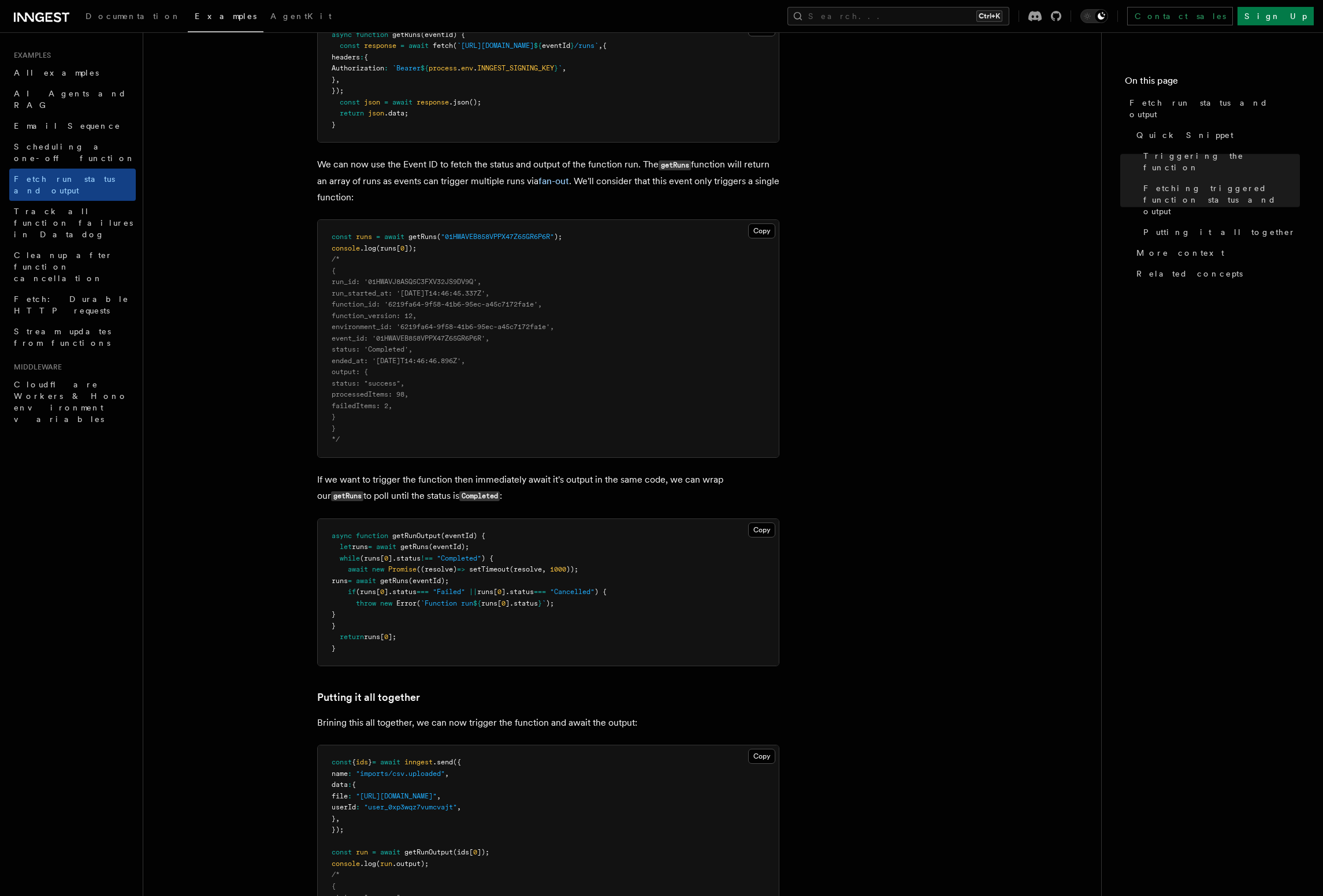
scroll to position [855, 0]
